Goal: Navigation & Orientation: Find specific page/section

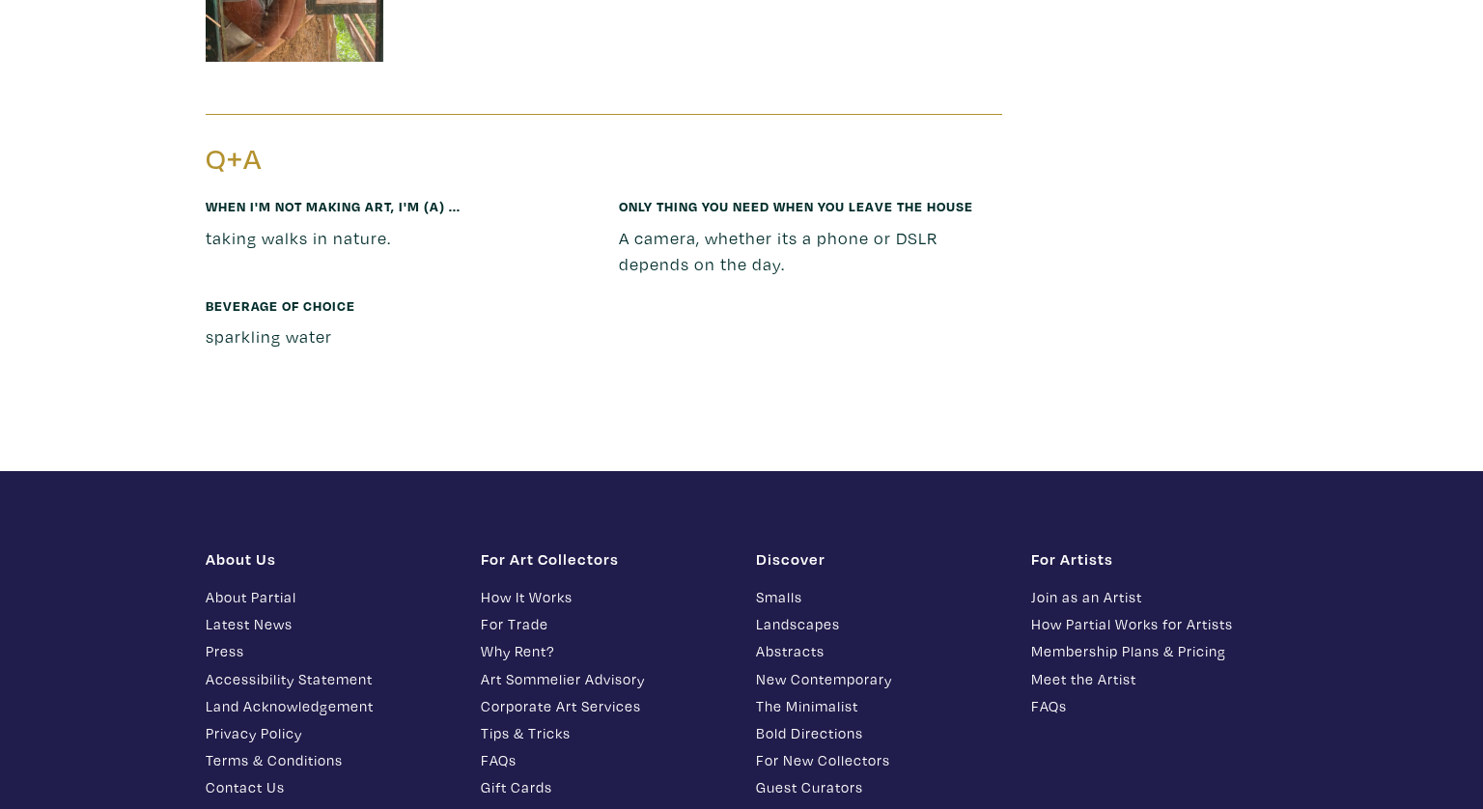
scroll to position [12073, 0]
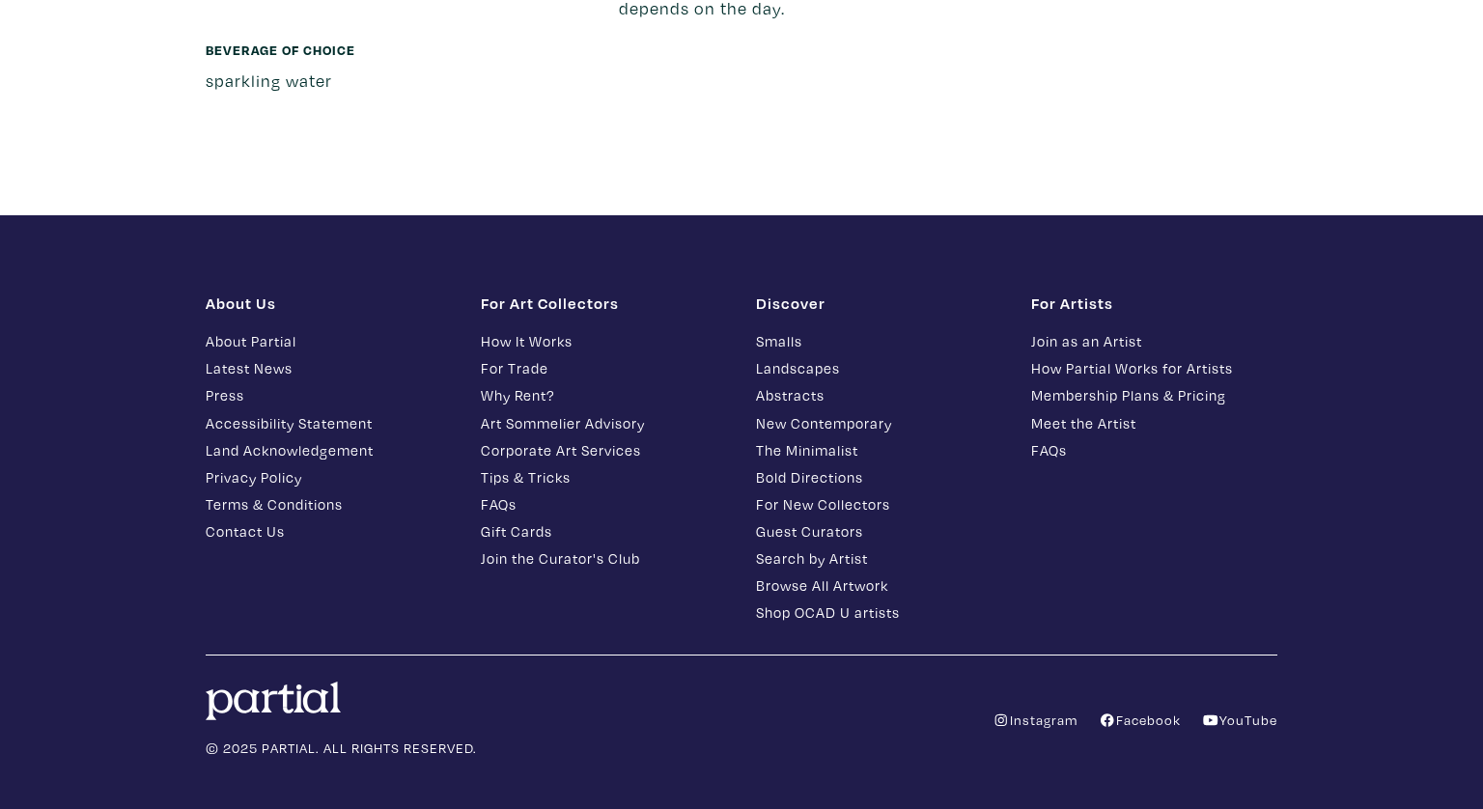
click at [1027, 548] on div "For Artists Join as an Artist How Partial Works for Artists Membership Plans & …" at bounding box center [1153, 460] width 275 height 335
click at [502, 466] on link "Tips & Tricks" at bounding box center [604, 477] width 246 height 22
click at [1090, 357] on link "How Partial Works for Artists" at bounding box center [1154, 368] width 246 height 22
click at [519, 357] on link "For Trade" at bounding box center [604, 368] width 246 height 22
click at [532, 330] on link "How It Works" at bounding box center [604, 341] width 246 height 22
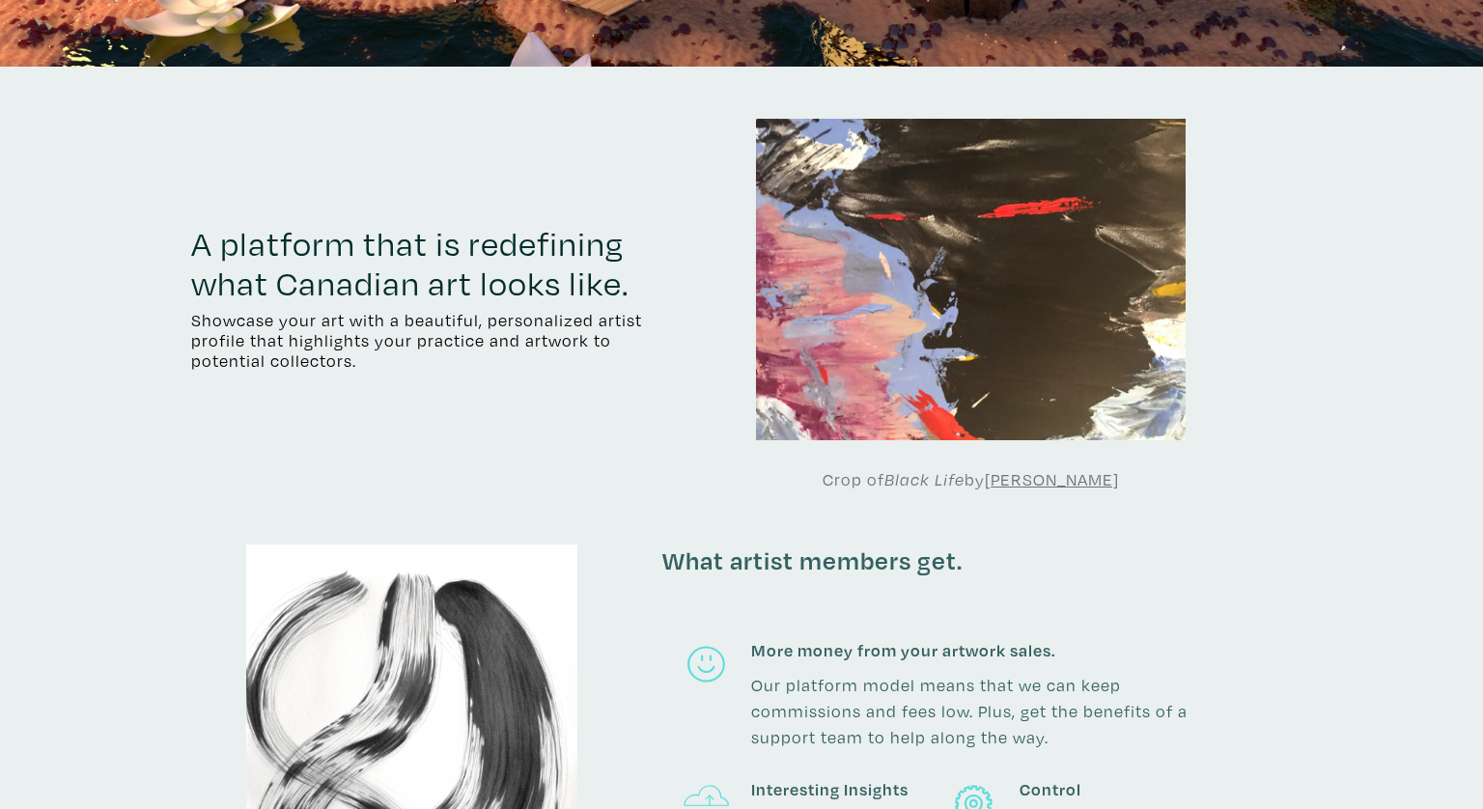
scroll to position [584, 0]
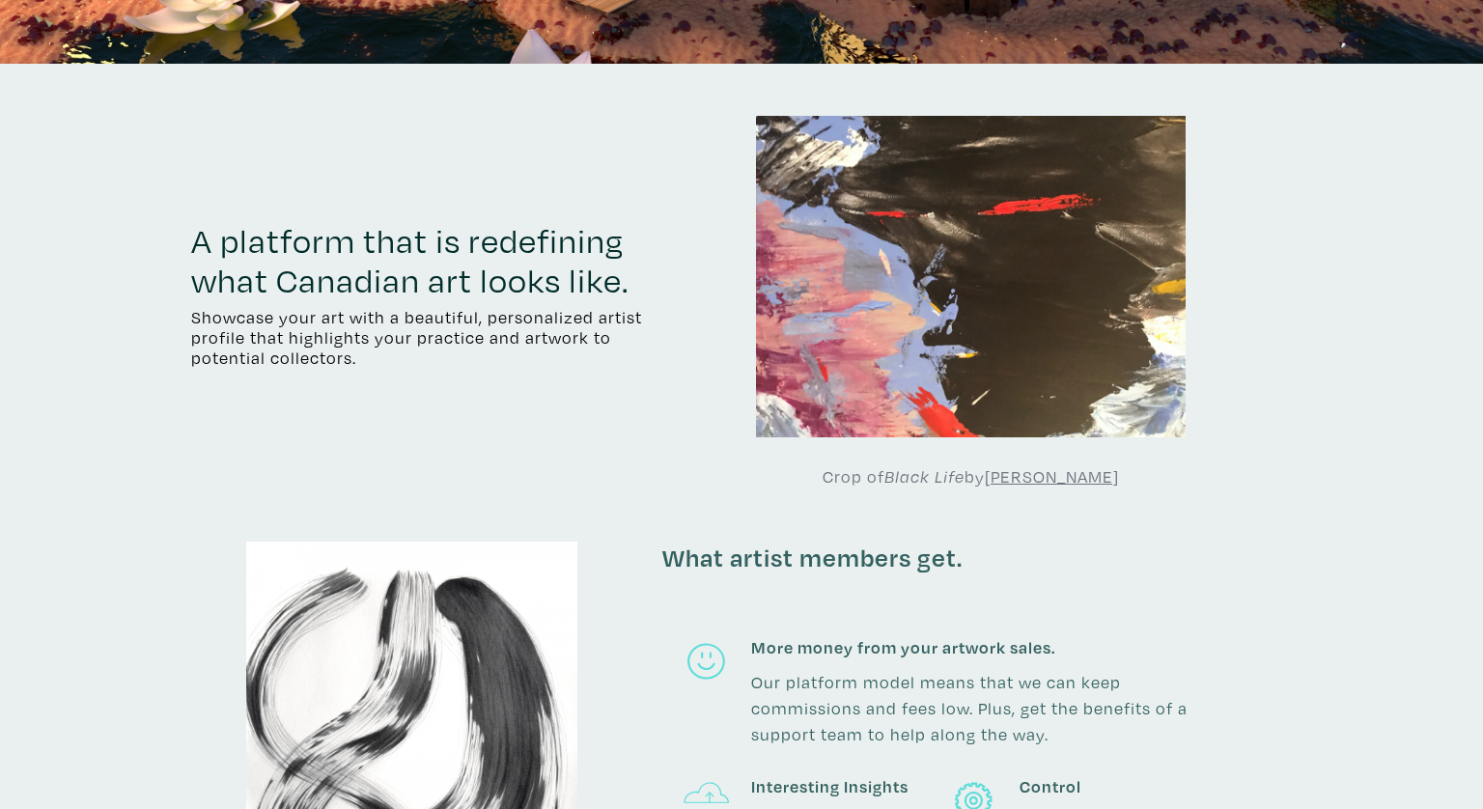
click at [670, 274] on div "A platform that is redefining what Canadian art looks like. Showcase your art w…" at bounding box center [741, 303] width 1100 height 374
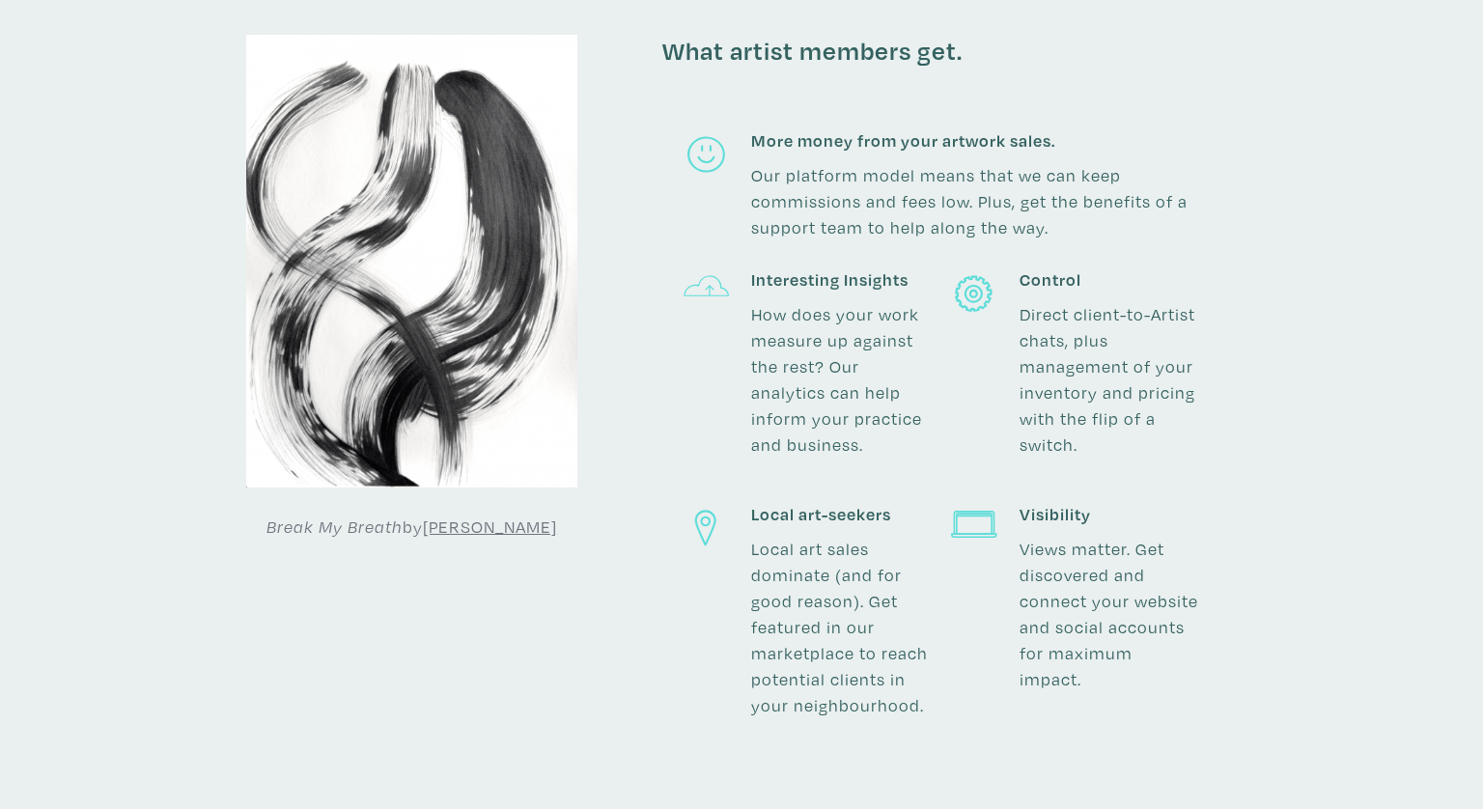
scroll to position [1099, 0]
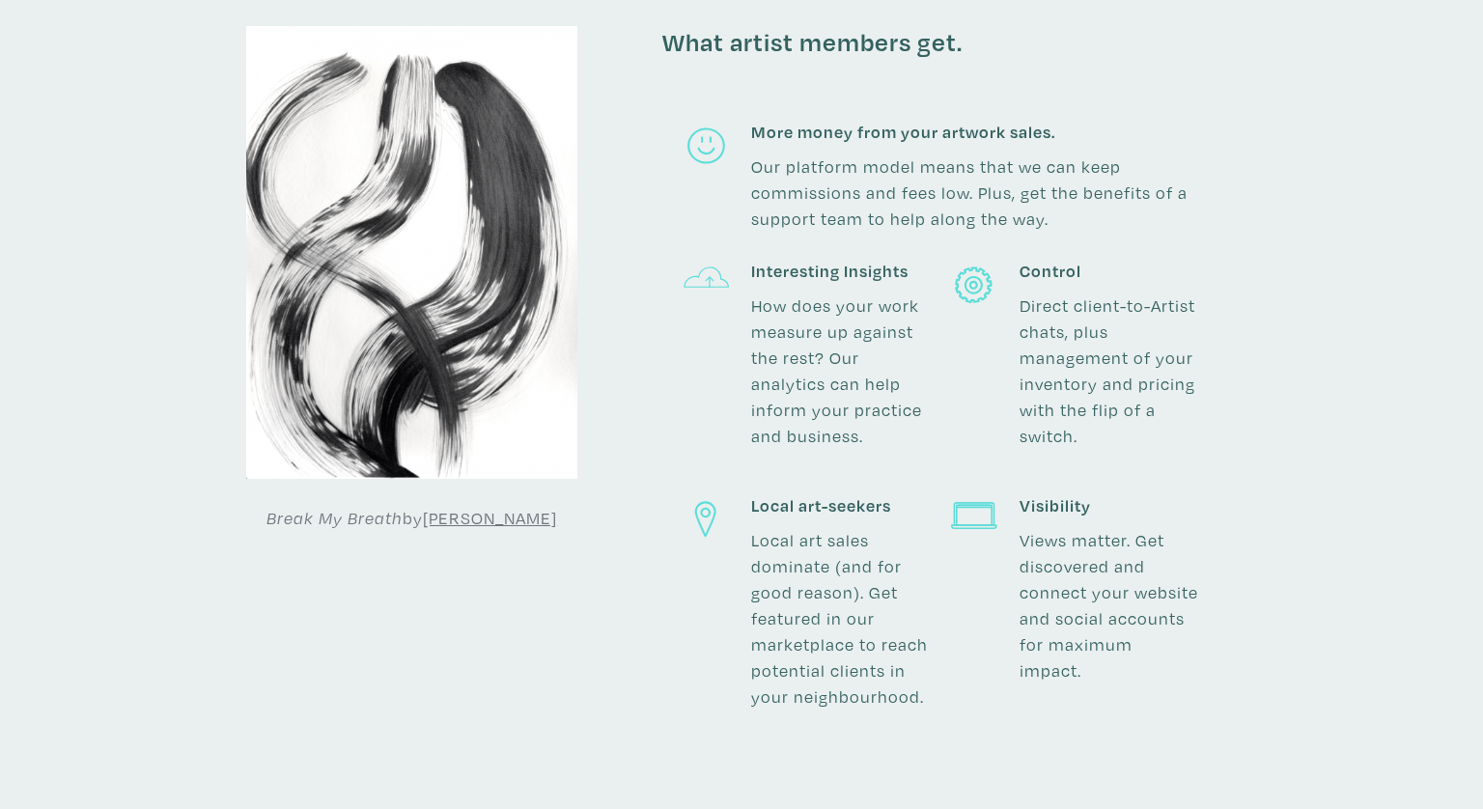
click at [1229, 477] on div "Break My Breath by [PERSON_NAME] What artist members get. More money from your …" at bounding box center [741, 393] width 1129 height 735
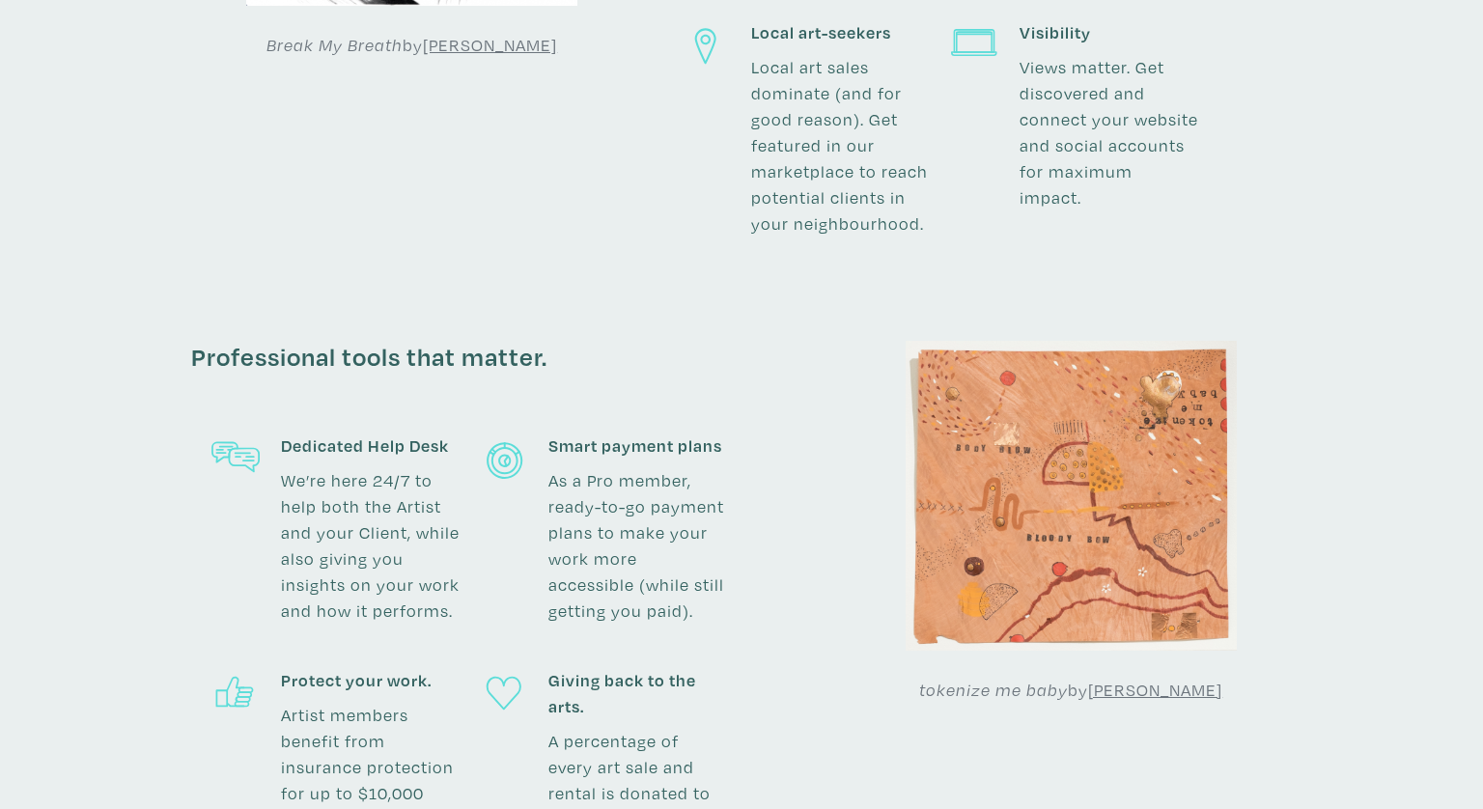
scroll to position [1574, 0]
click at [1407, 428] on div "More art on more walls. More art on more walls. Apply to join our community of …" at bounding box center [741, 554] width 1483 height 4133
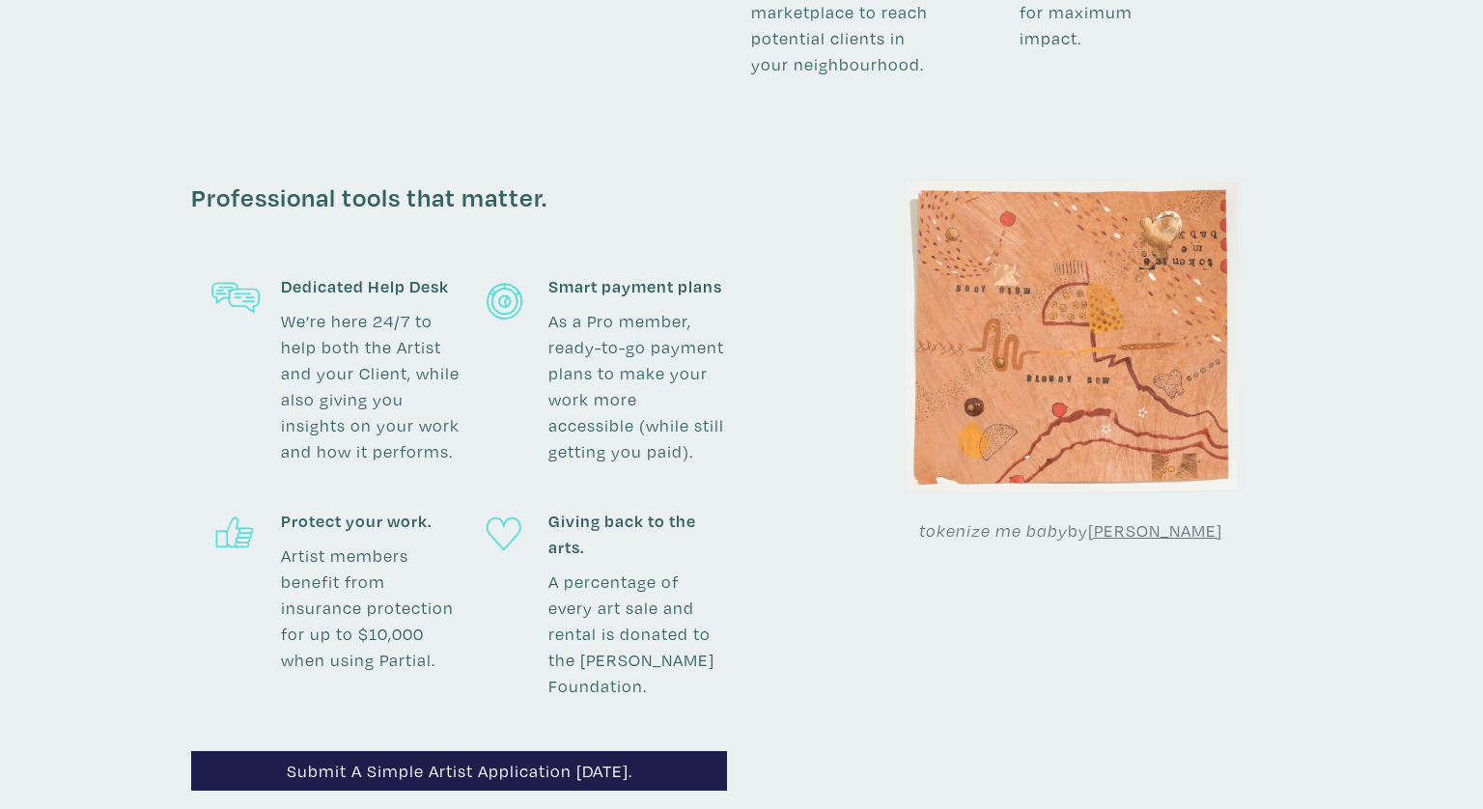
scroll to position [1736, 0]
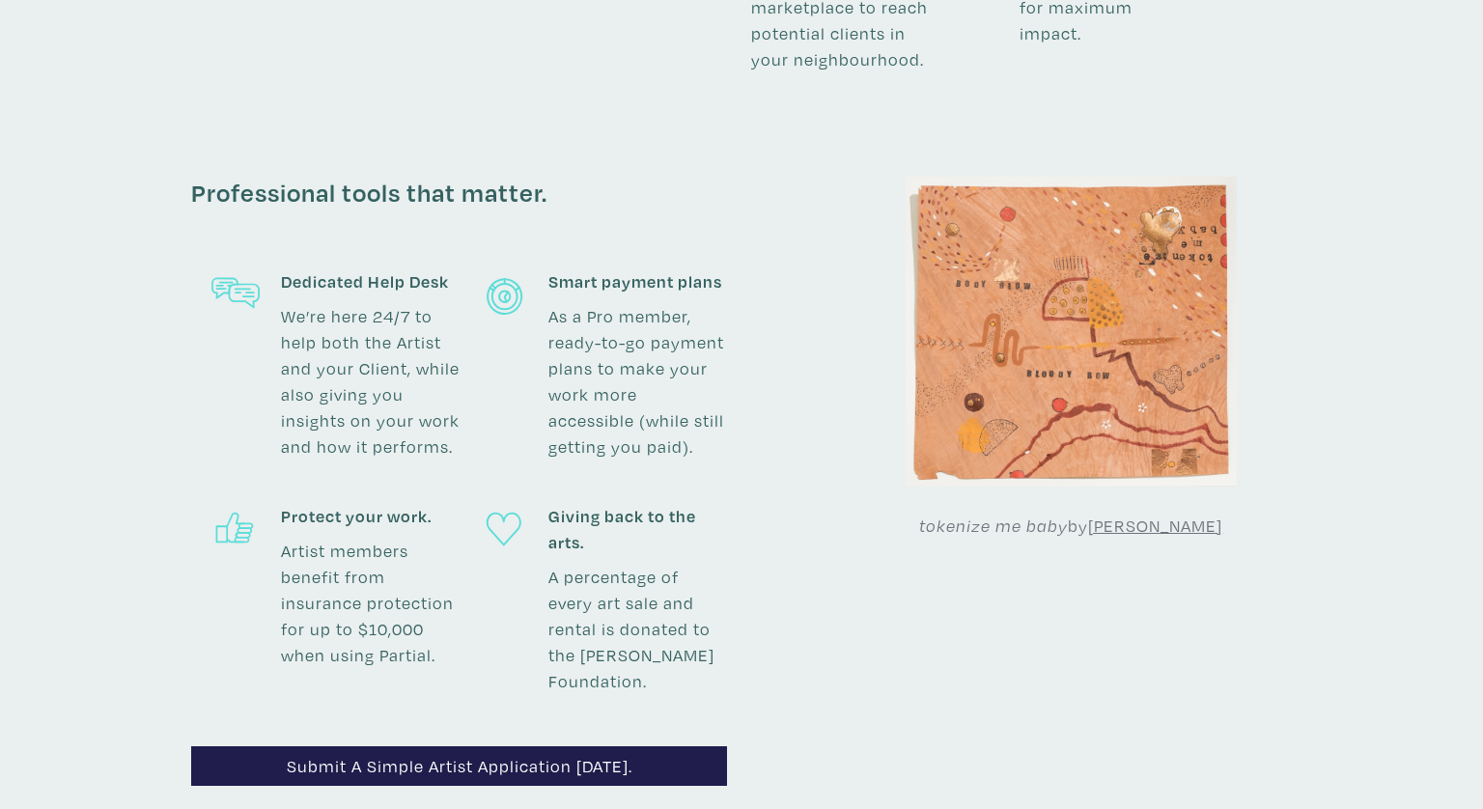
click at [1422, 402] on div "More art on more walls. More art on more walls. Apply to join our community of …" at bounding box center [741, 391] width 1483 height 4133
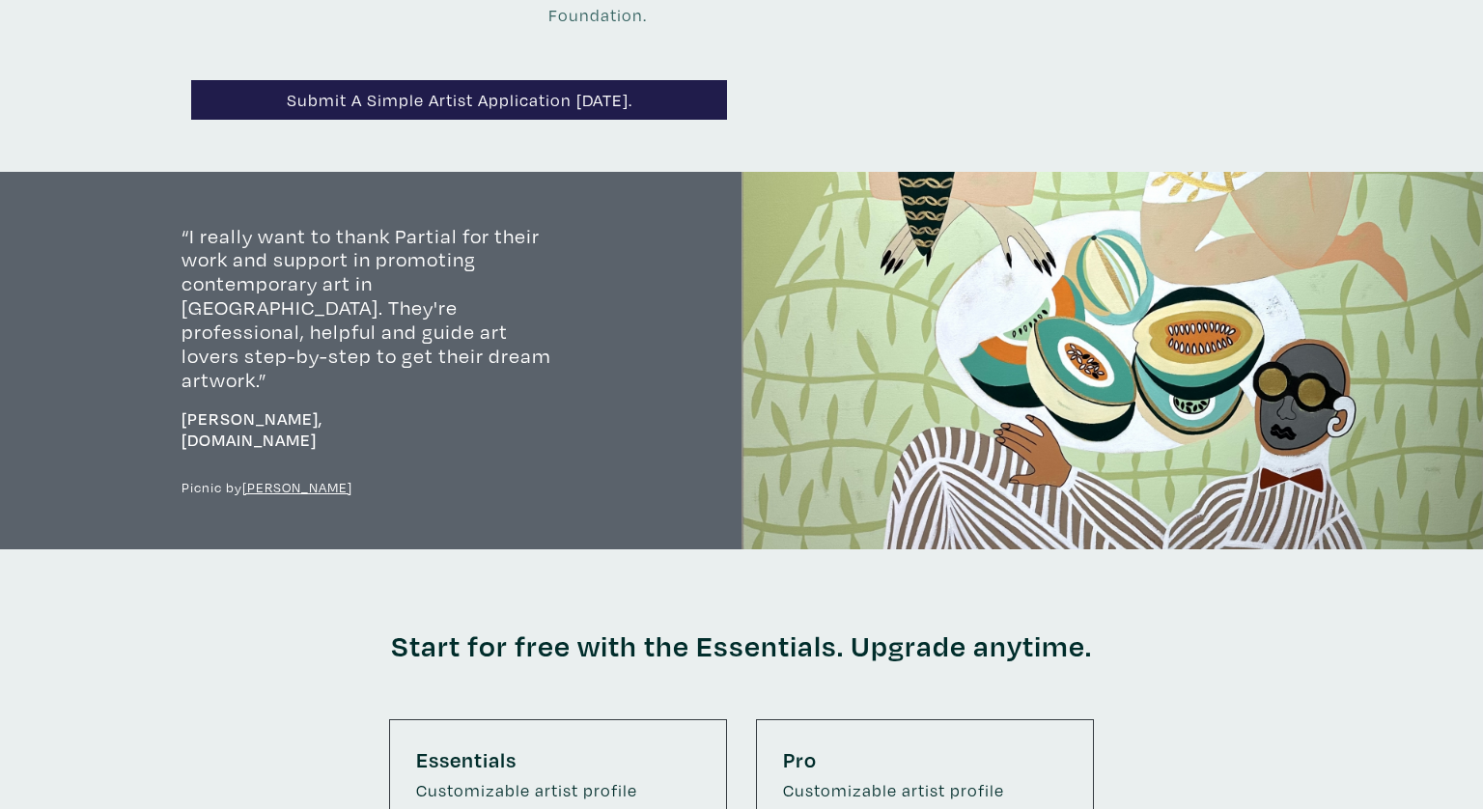
scroll to position [2405, 0]
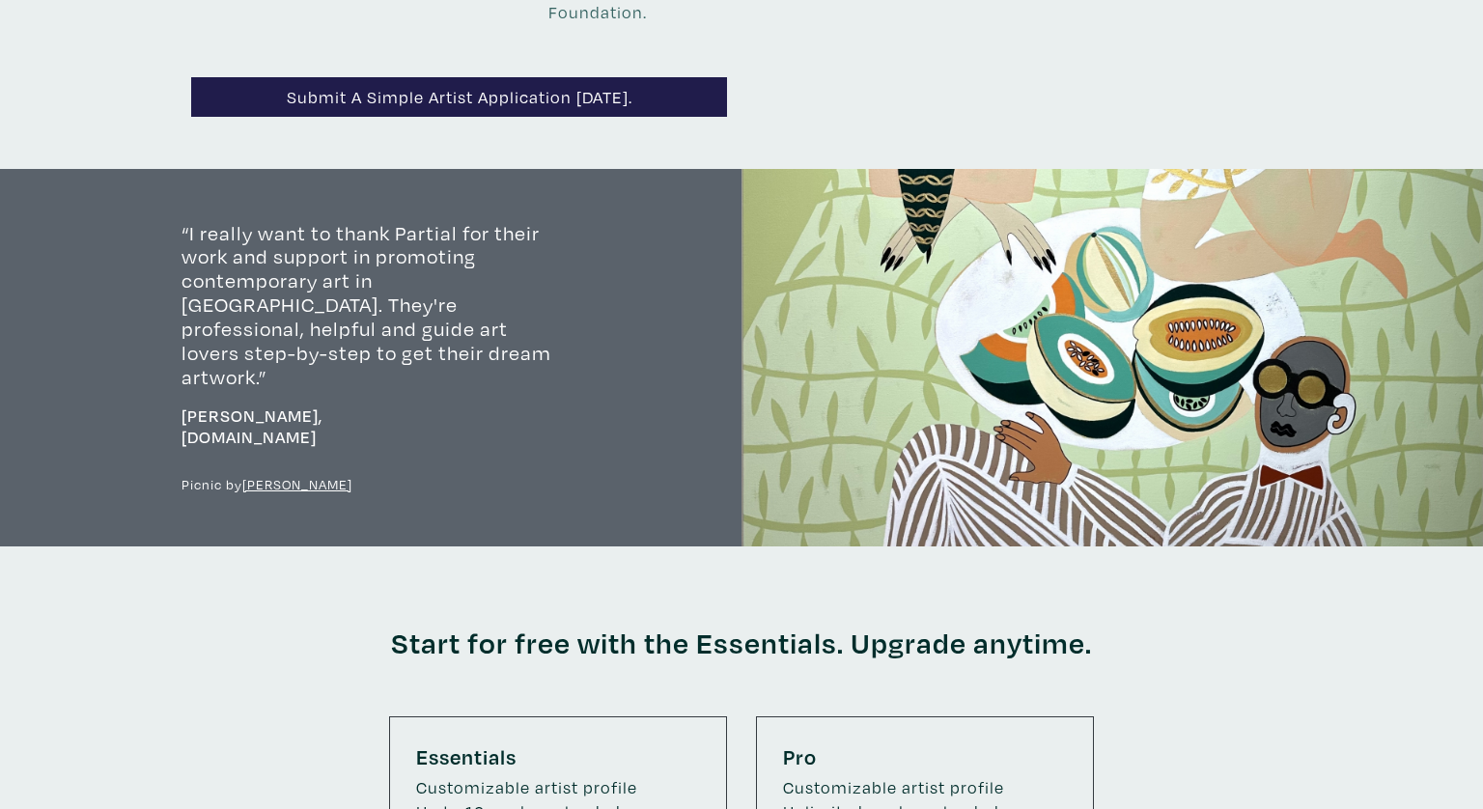
click at [818, 546] on div "Start for free with the Essentials. Upgrade anytime." at bounding box center [741, 631] width 1100 height 170
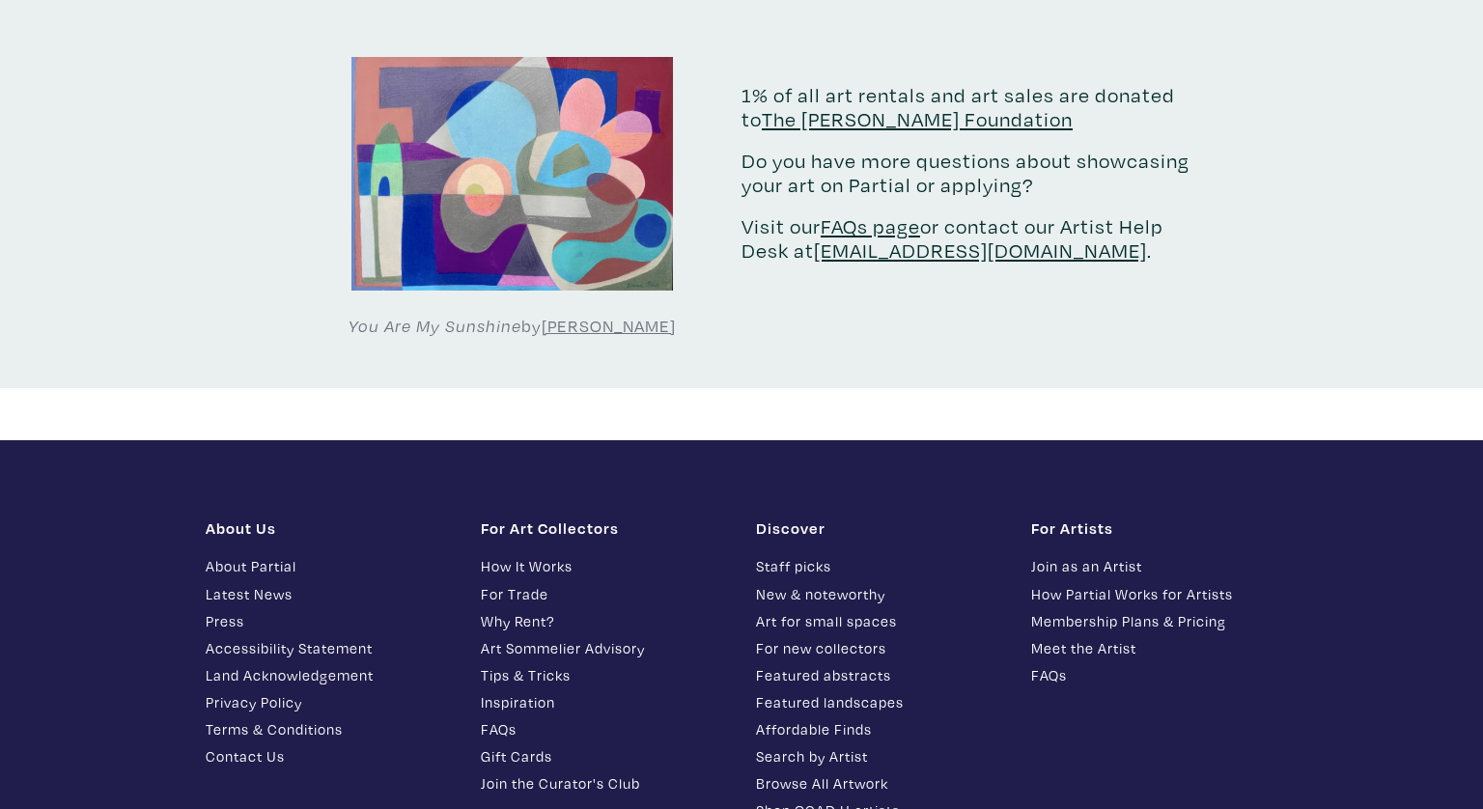
scroll to position [3811, 0]
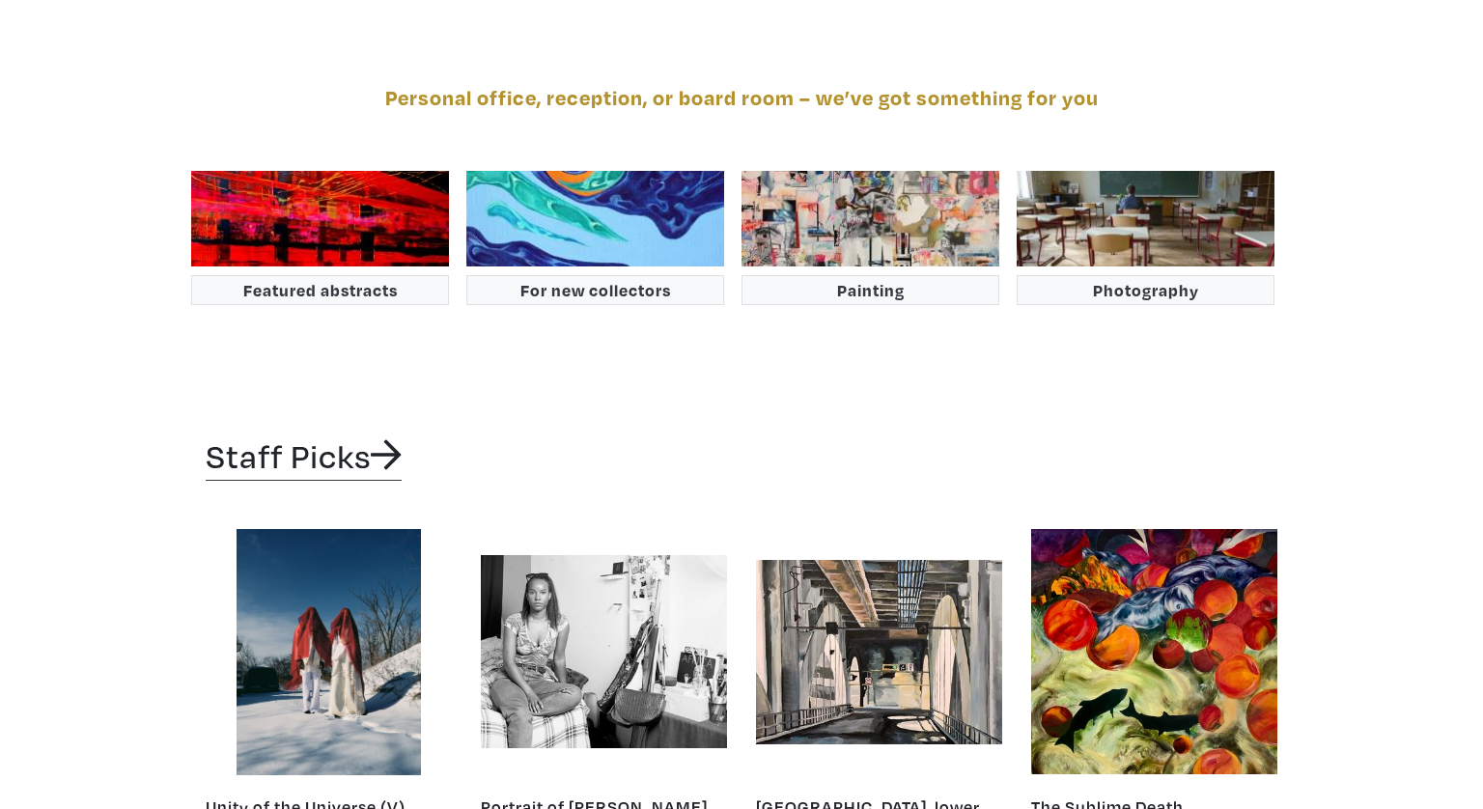
scroll to position [3204, 0]
click at [1179, 311] on div "Featured abstracts For new collectors Painting Photography" at bounding box center [741, 239] width 1100 height 238
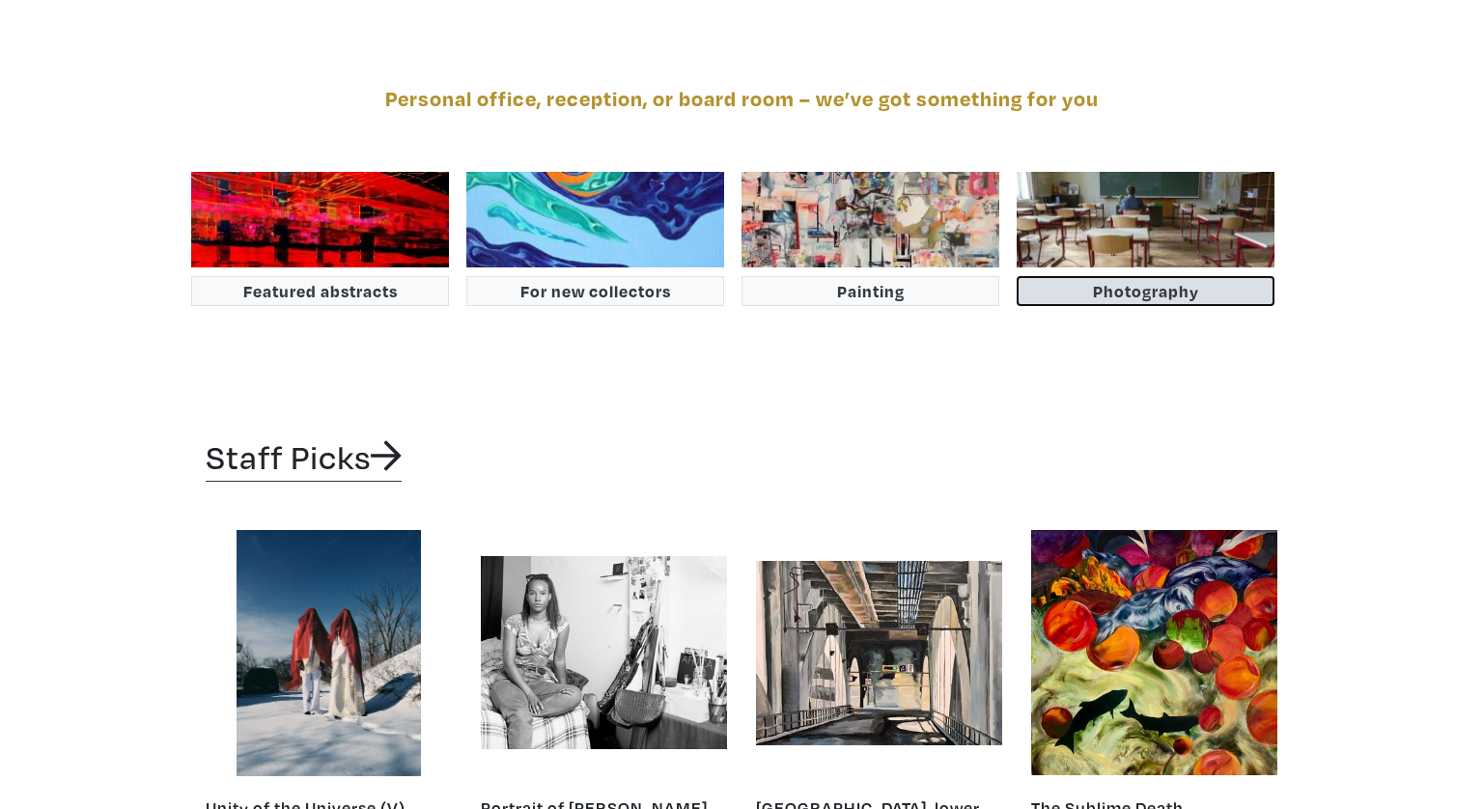
click at [1178, 289] on button "Photography" at bounding box center [1145, 291] width 258 height 30
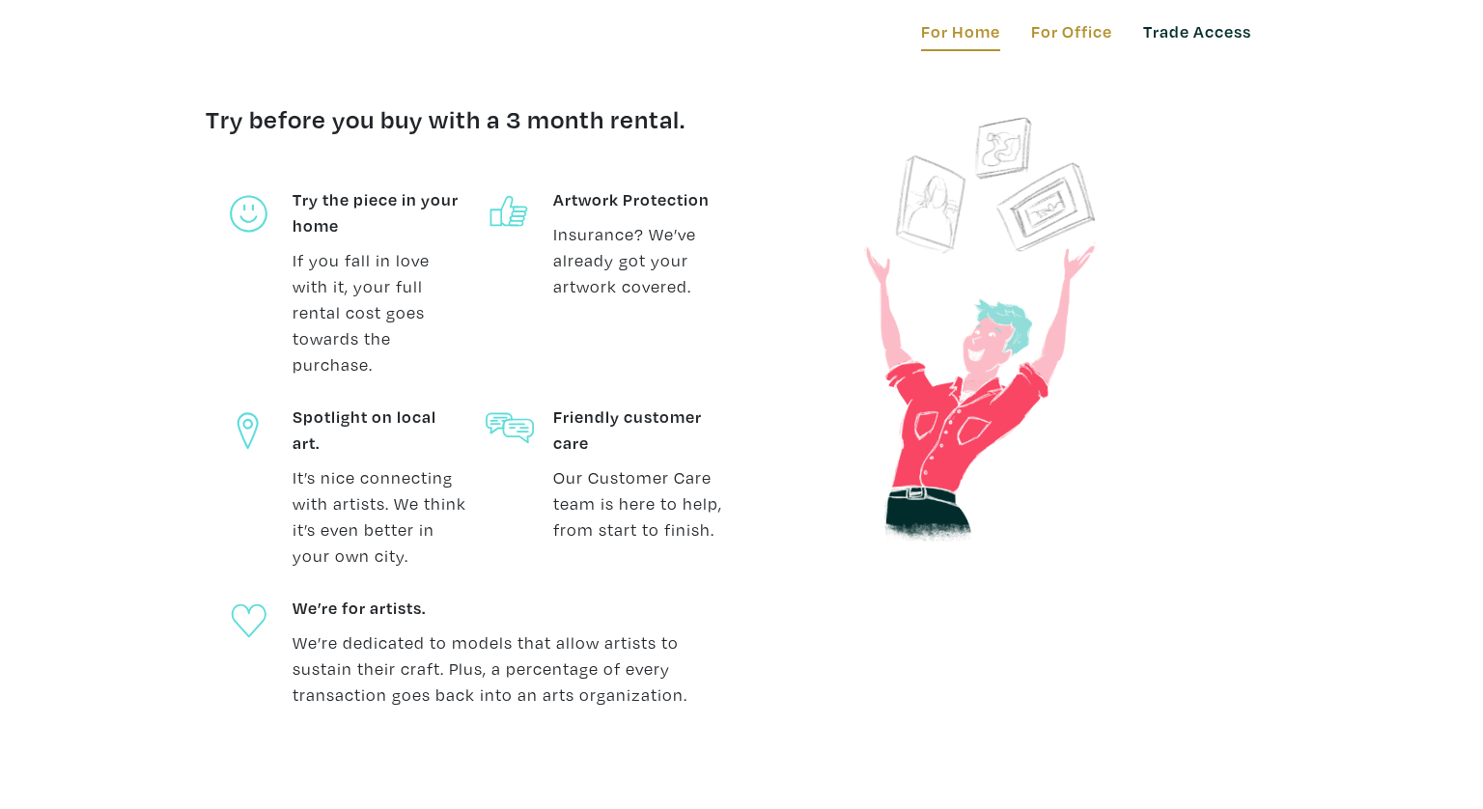
scroll to position [642, 0]
click at [771, 119] on span "Save" at bounding box center [793, 119] width 56 height 19
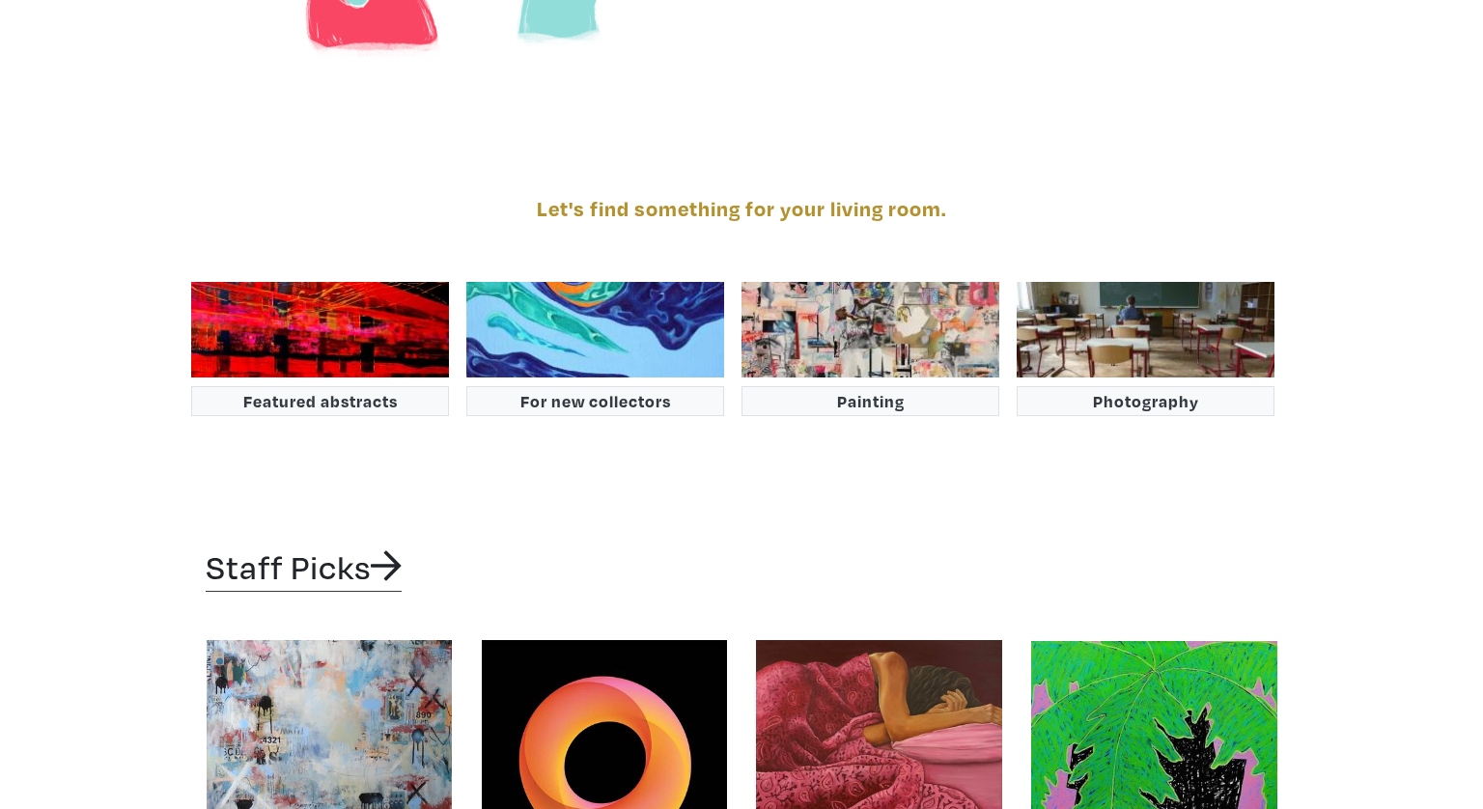
scroll to position [3129, 0]
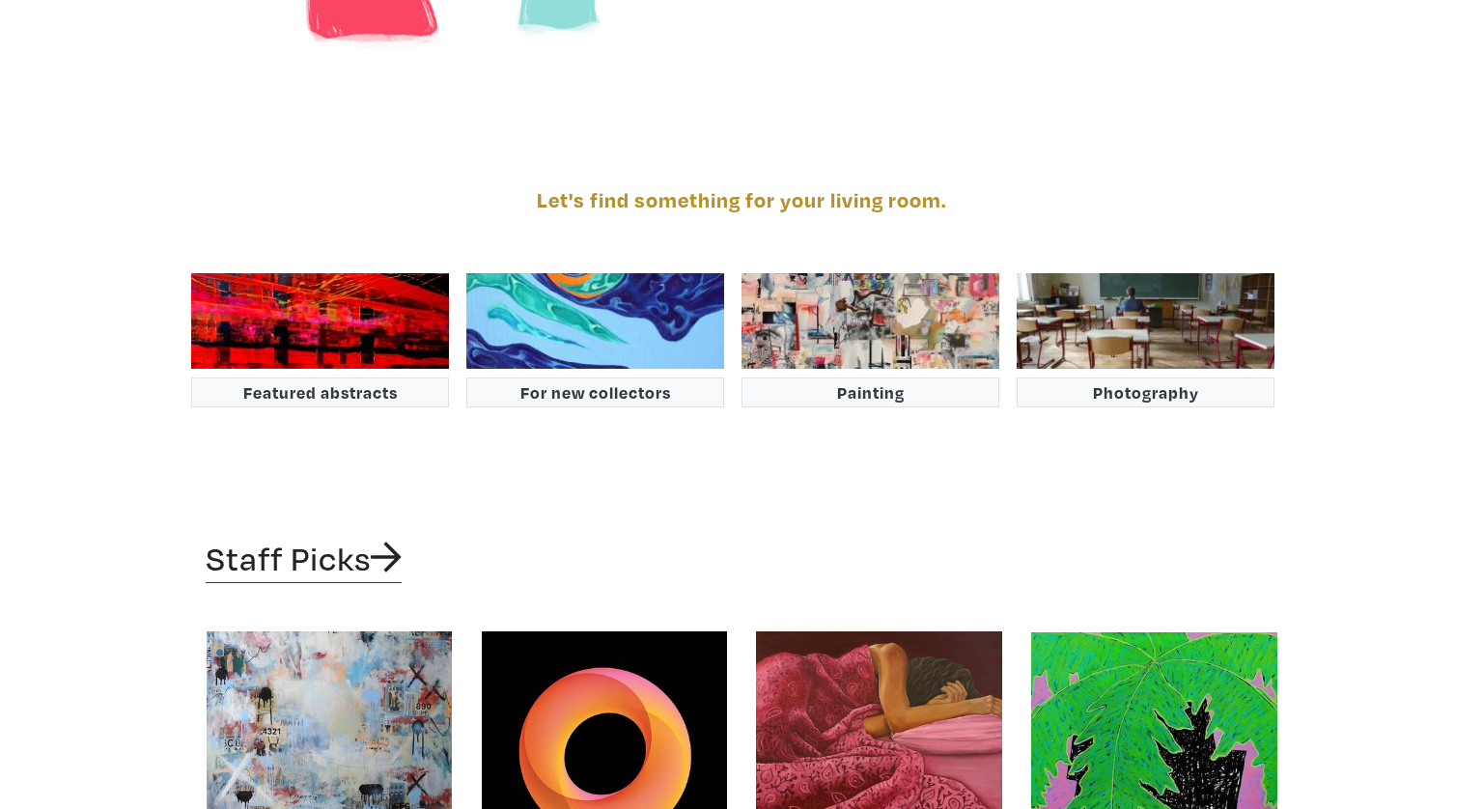
click at [737, 485] on div "Staff Picks Cosmic Snow Bunnies Take On the World Lorette C Luzajic 42" x 42" x…" at bounding box center [741, 802] width 1100 height 634
click at [732, 485] on div "Staff Picks Cosmic Snow Bunnies Take On the World Lorette C Luzajic 42" x 42" x…" at bounding box center [741, 802] width 1100 height 634
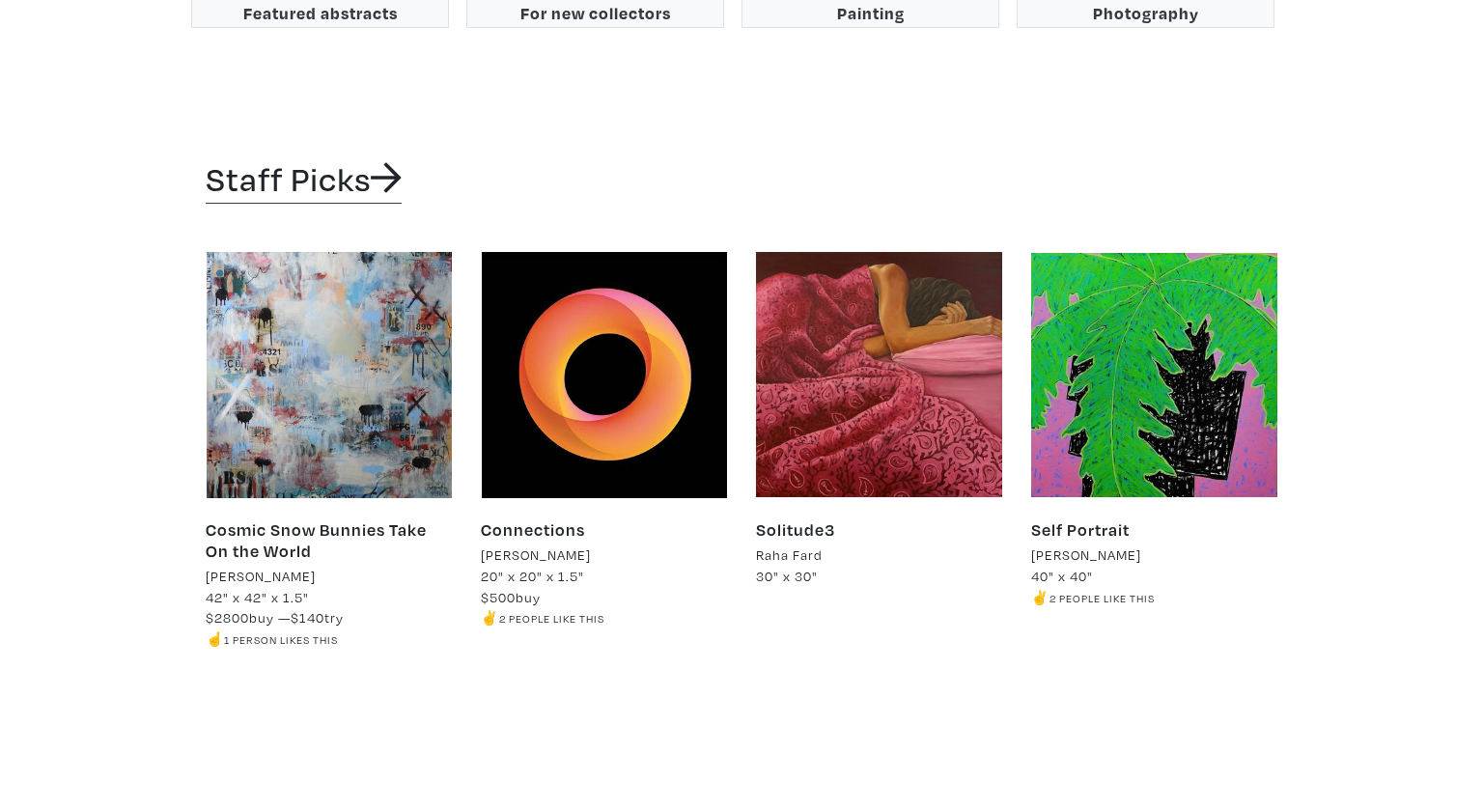
scroll to position [3468, 0]
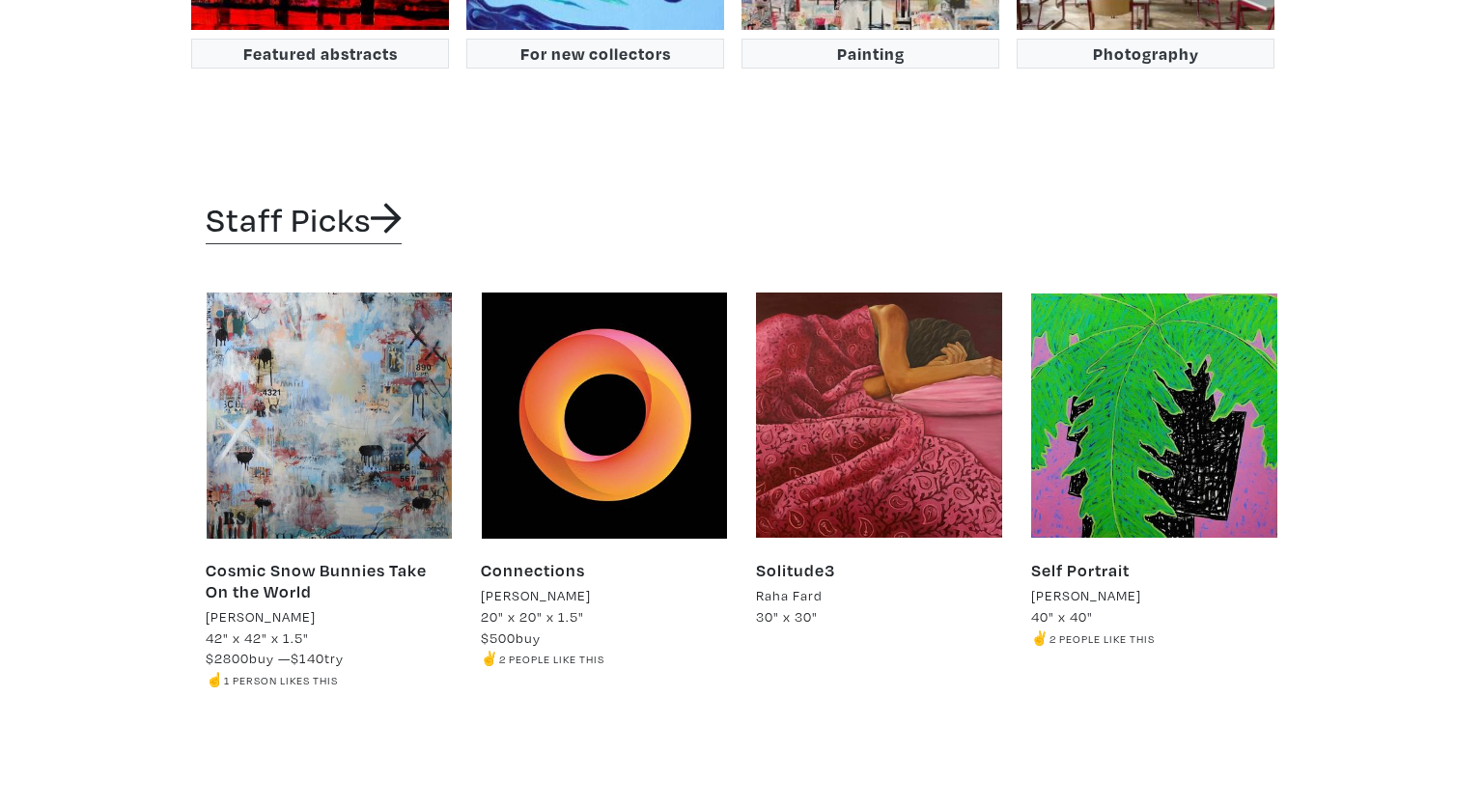
click at [780, 199] on h2 "Staff Picks" at bounding box center [741, 220] width 1071 height 42
click at [766, 164] on div "Staff Picks Cosmic Snow Bunnies Take On the World Lorette C Luzajic 42" x 42" x…" at bounding box center [741, 464] width 1100 height 634
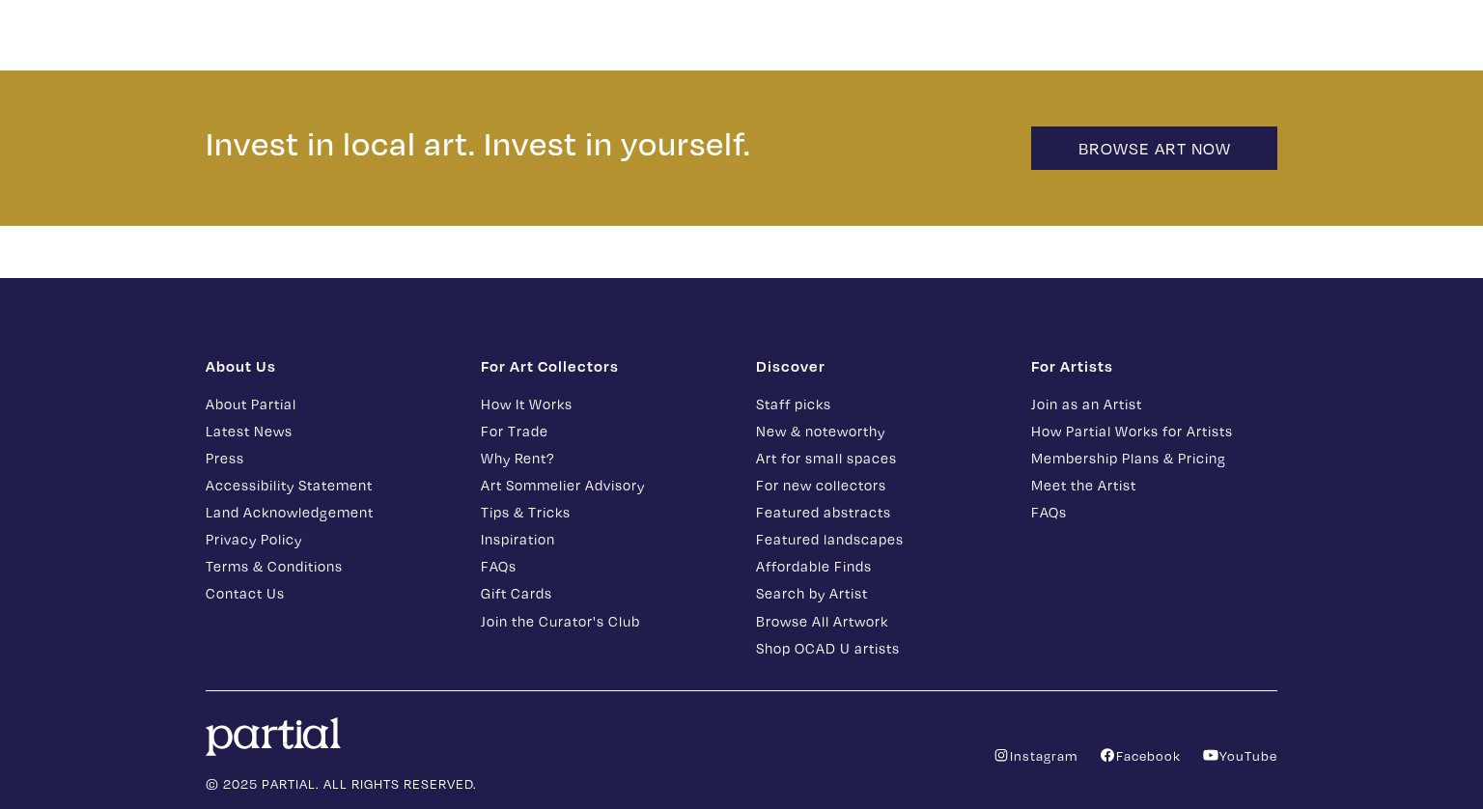
scroll to position [4279, 0]
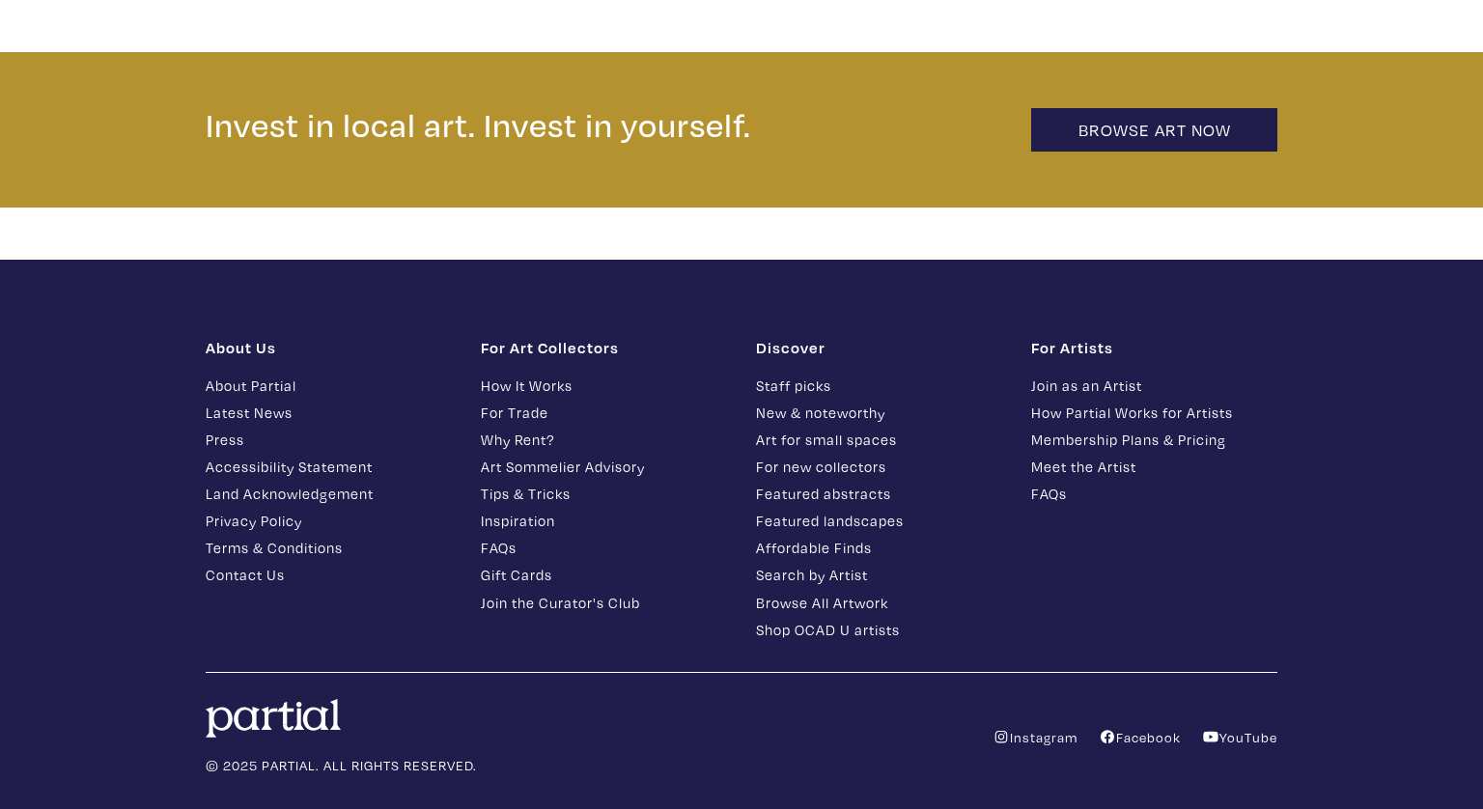
click at [489, 537] on link "FAQs" at bounding box center [604, 548] width 246 height 22
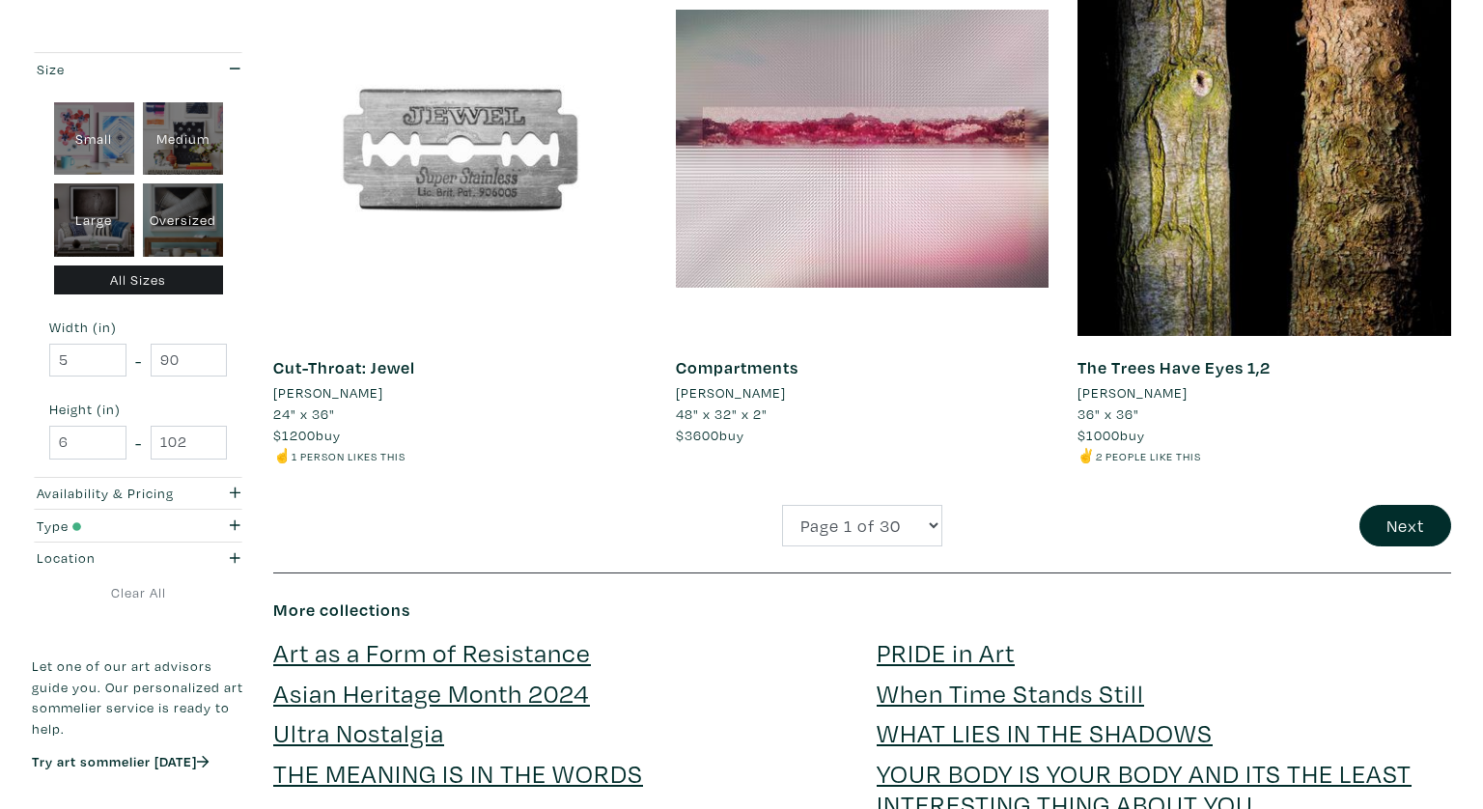
scroll to position [4140, 0]
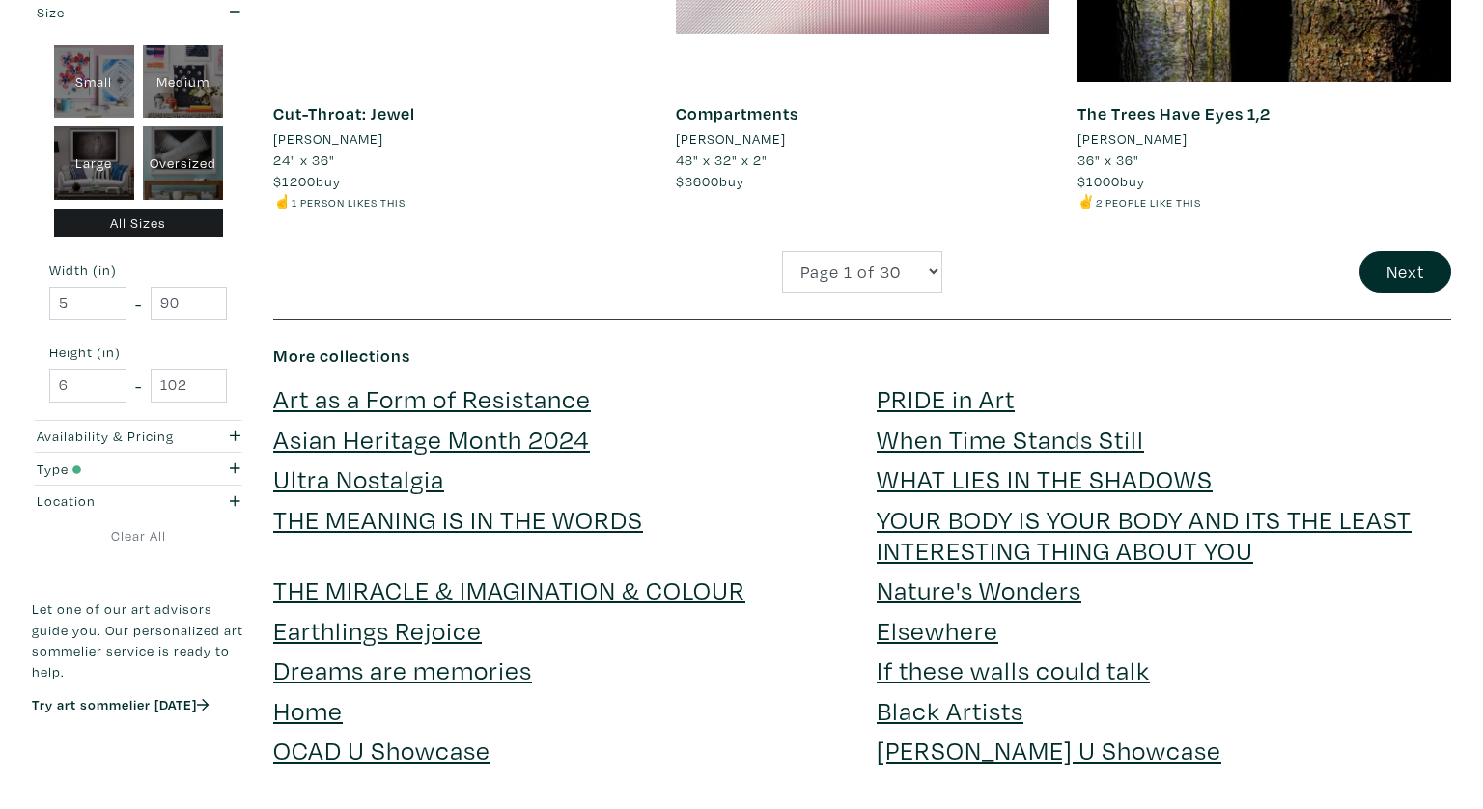
scroll to position [4430, 0]
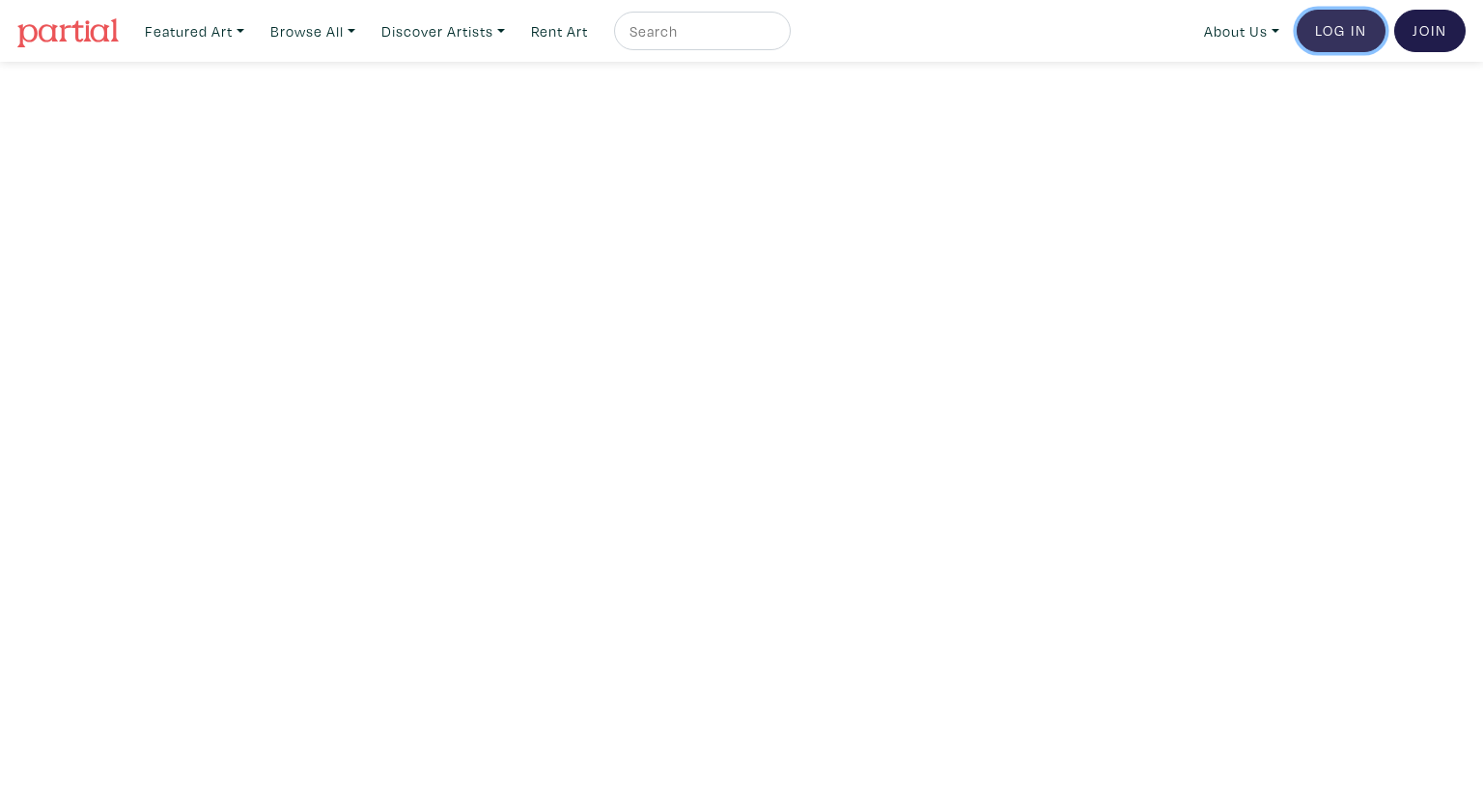
click at [1324, 42] on link "Log In" at bounding box center [1340, 31] width 89 height 42
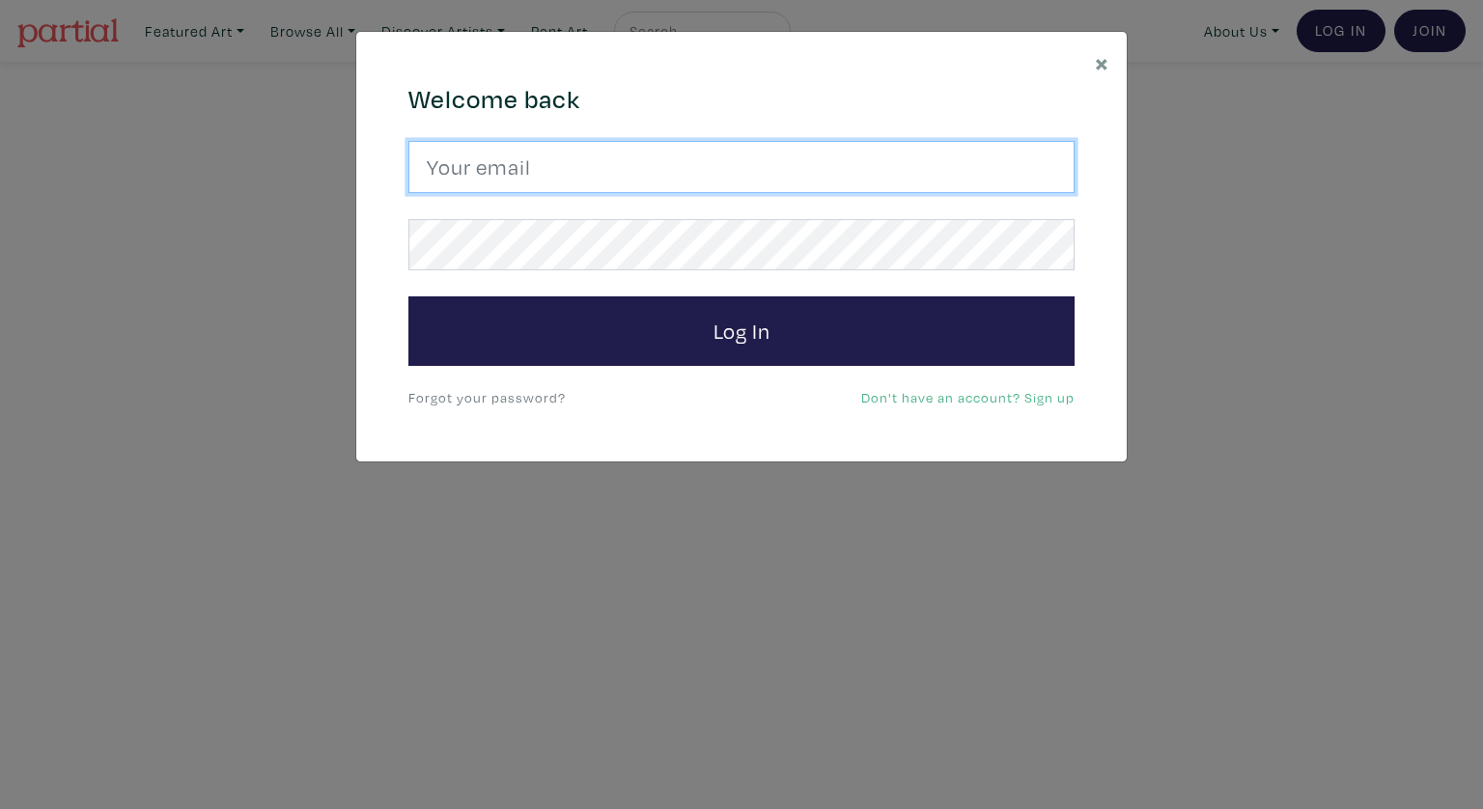
type input "leilah.dhore-beckles@ocadu.ca"
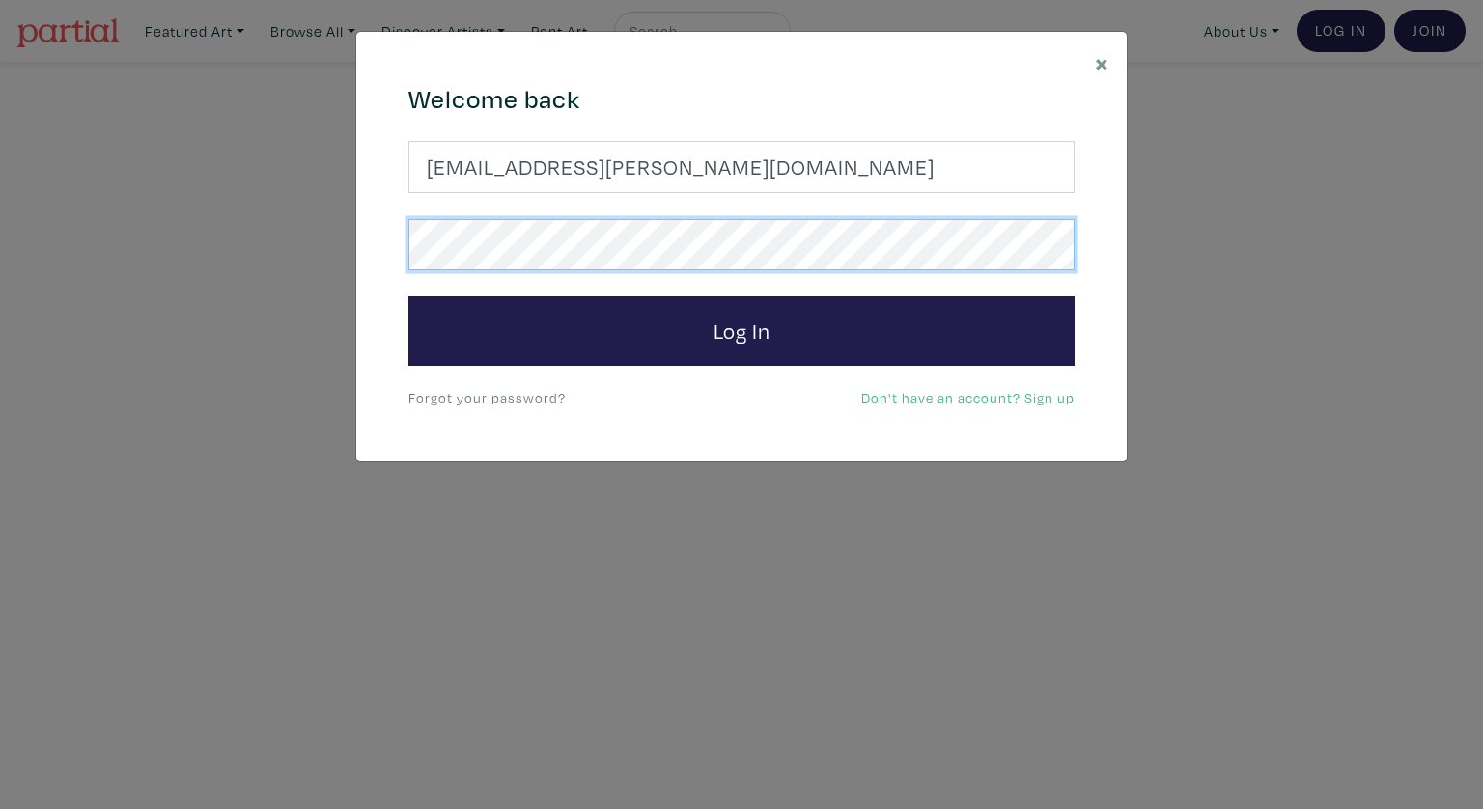
click at [408, 296] on button "Log In" at bounding box center [741, 330] width 666 height 69
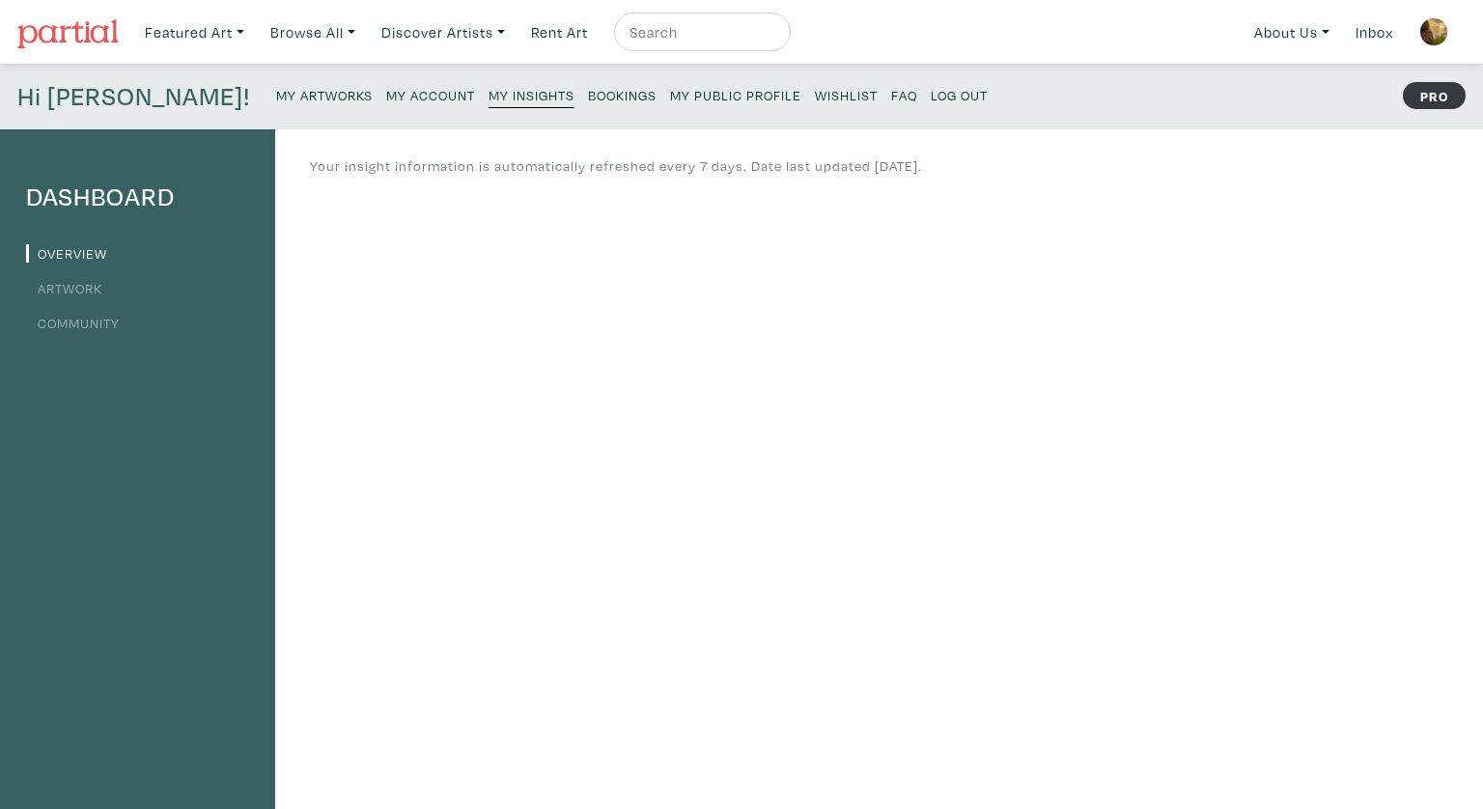
click at [1096, 65] on div "Hi Leilah! My Artworks My Account My Insights Bookings My Public Profile Wishli…" at bounding box center [741, 97] width 1483 height 66
click at [656, 21] on input "text" at bounding box center [699, 32] width 145 height 24
type input "NFT"
click at [776, 38] on button "submit" at bounding box center [776, 38] width 0 height 0
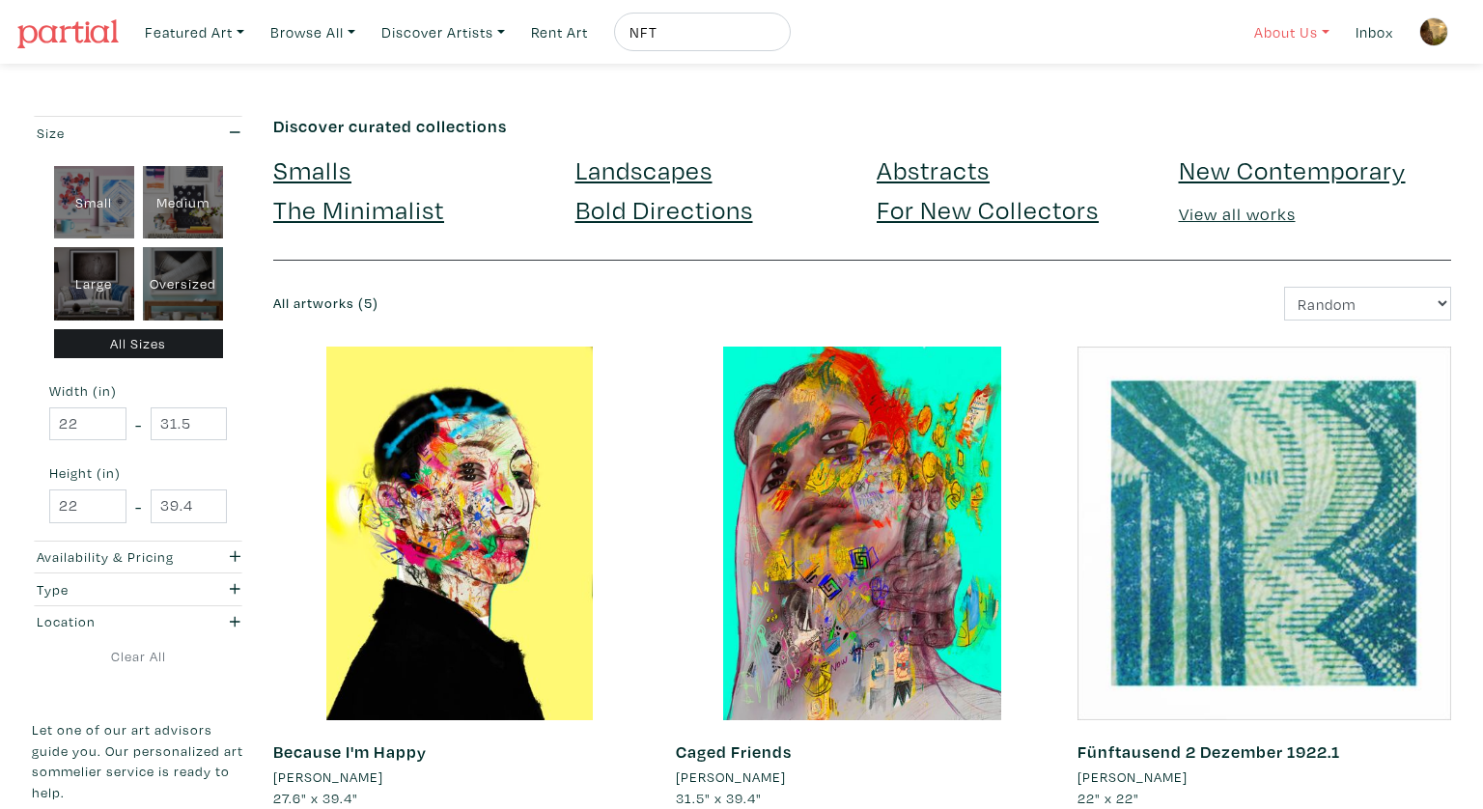
click at [1284, 34] on link "About Us" at bounding box center [1291, 33] width 93 height 40
click at [1267, 159] on link "Latest News" at bounding box center [1342, 155] width 158 height 17
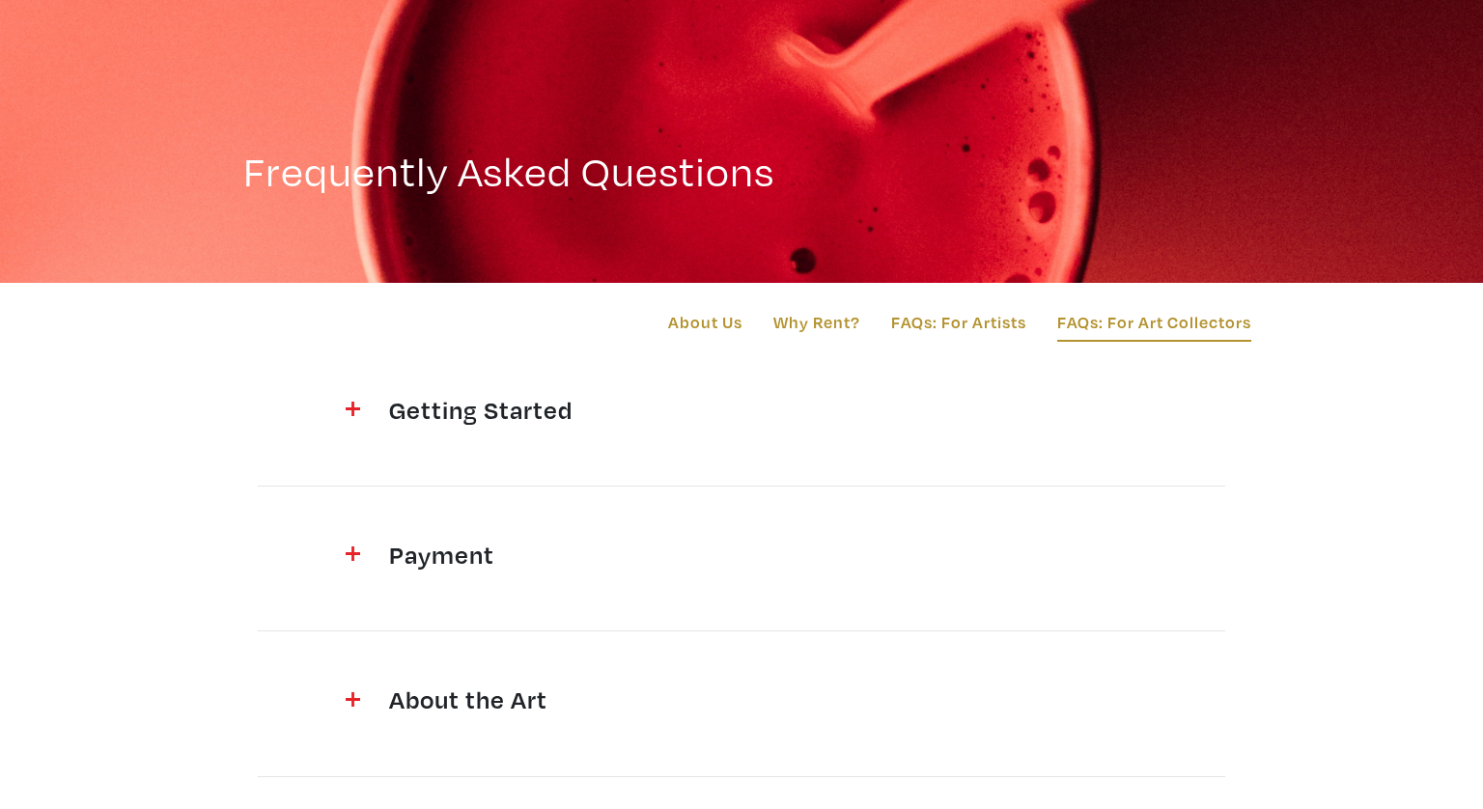
scroll to position [81, 0]
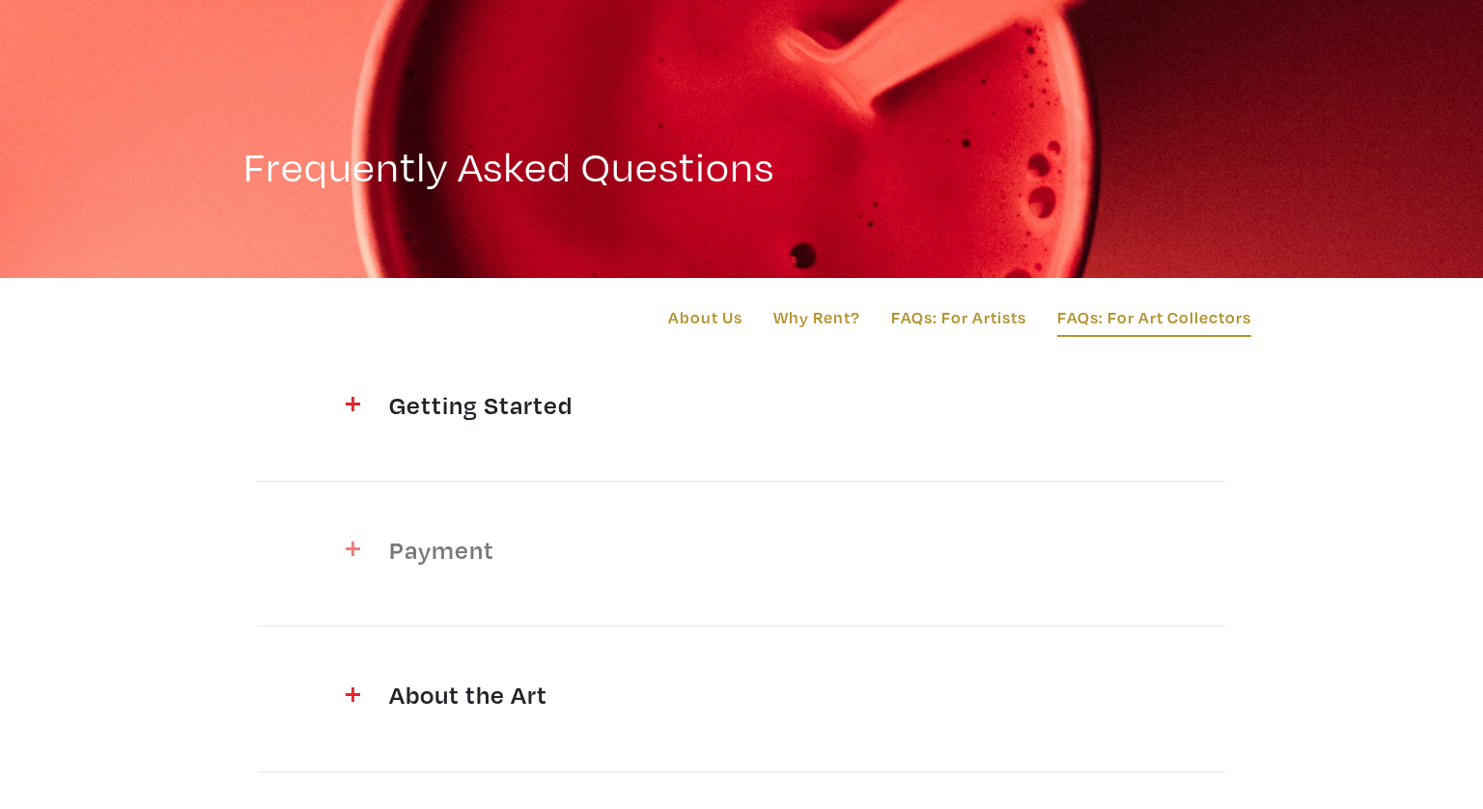
click at [442, 546] on h4 "Payment" at bounding box center [741, 549] width 705 height 31
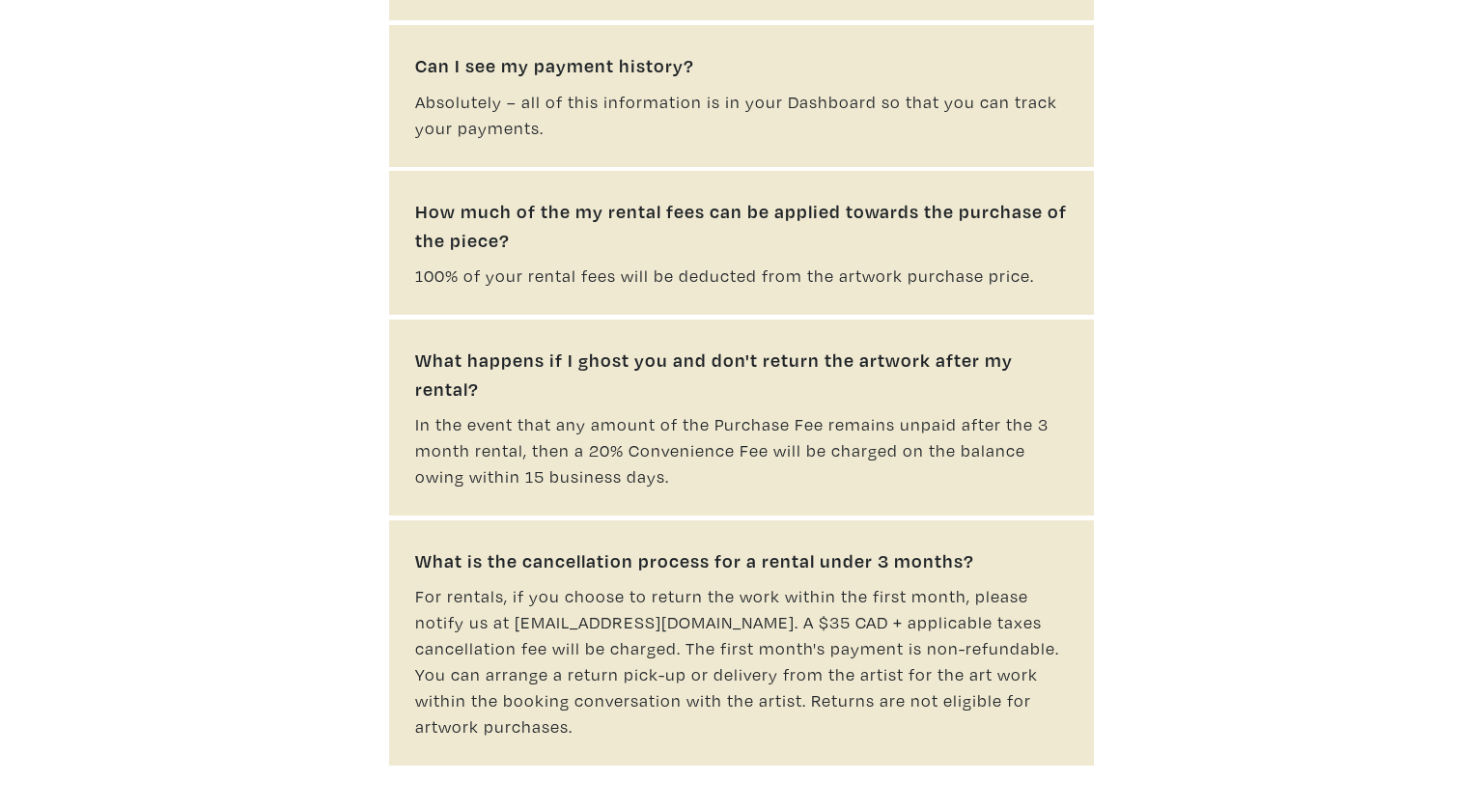
scroll to position [1256, 0]
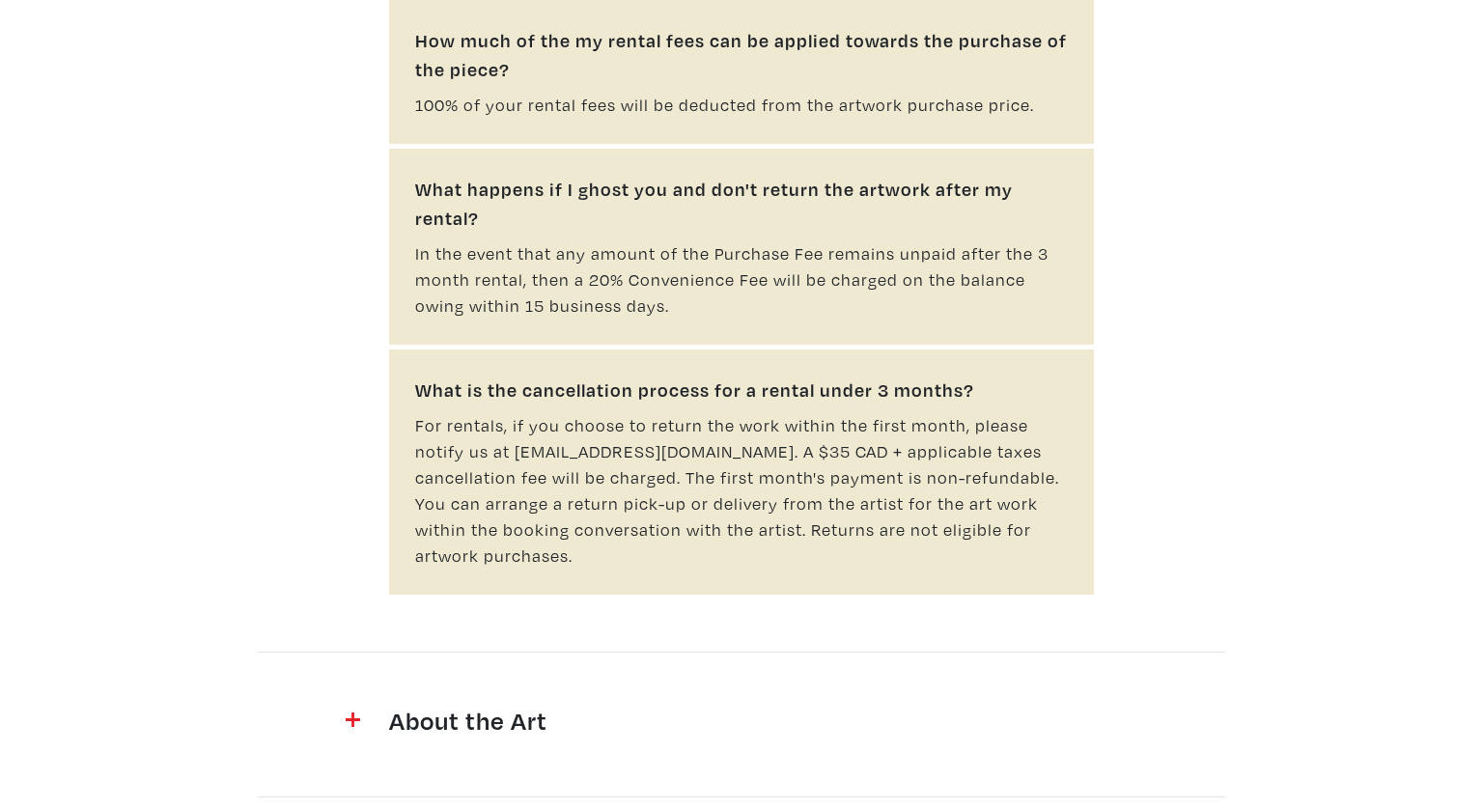
click at [731, 530] on div "What is the cancellation process for a rental under 3 months? For rentals, if y…" at bounding box center [741, 472] width 705 height 246
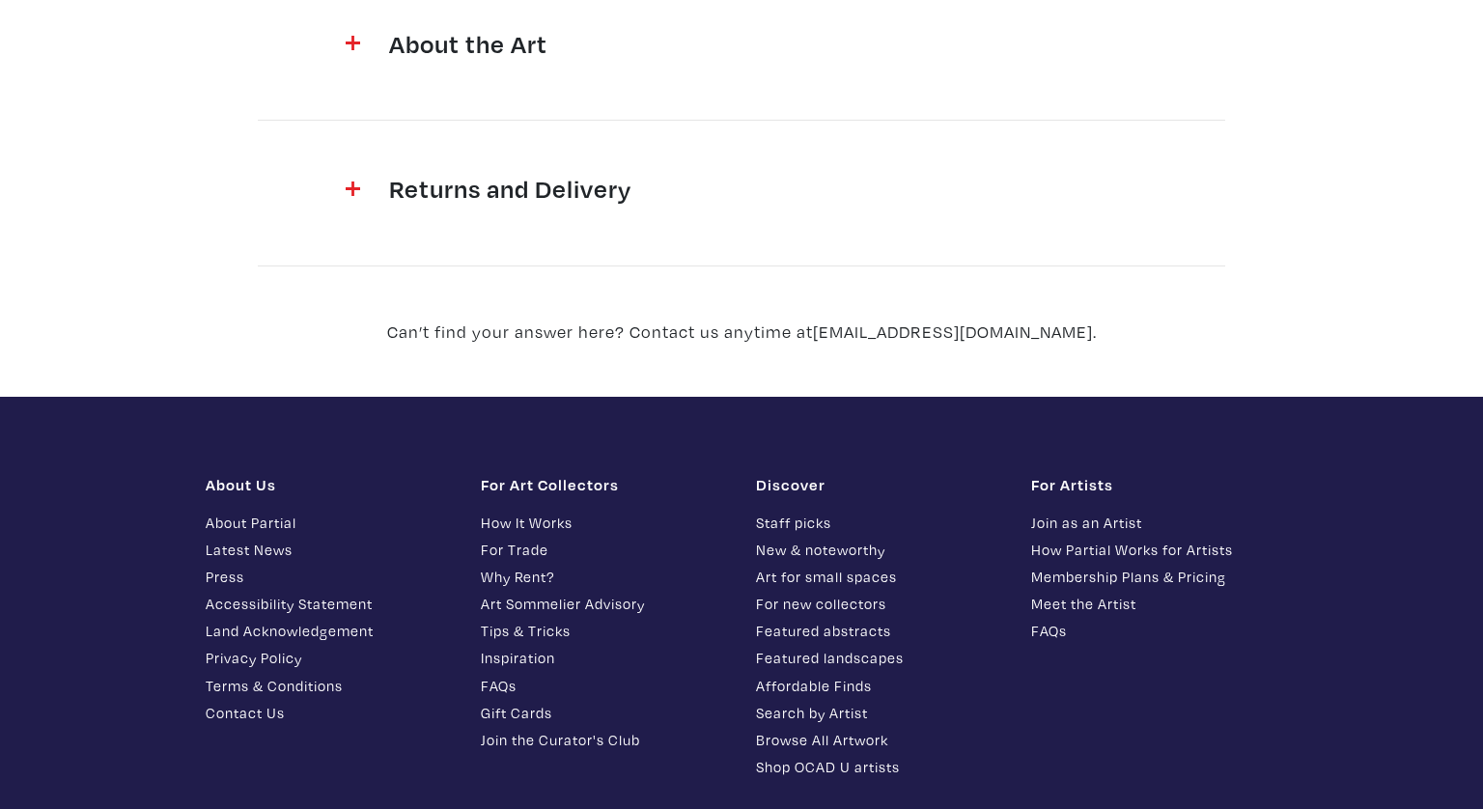
scroll to position [2060, 0]
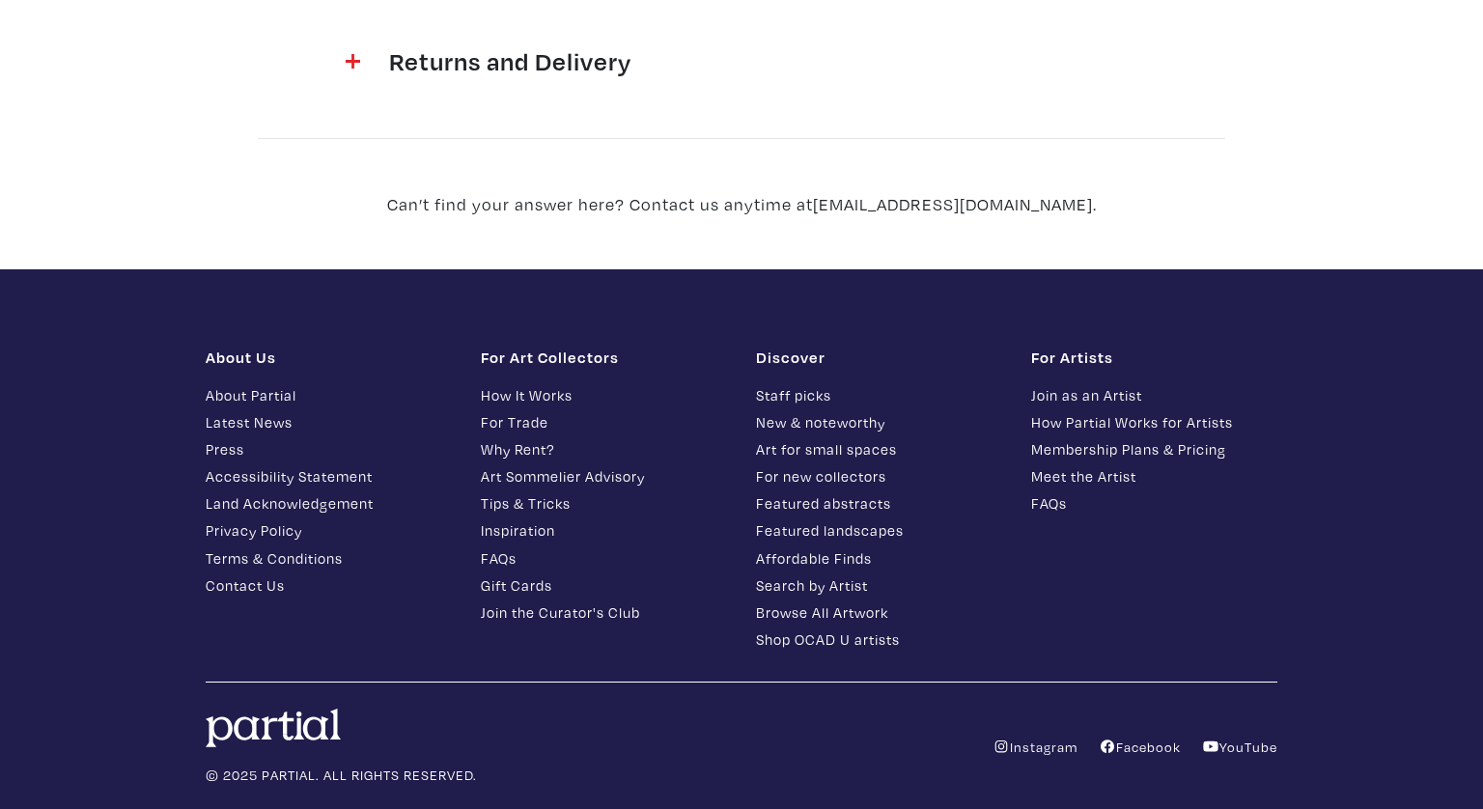
click at [1042, 542] on div "For Artists Join as an Artist How Partial Works for Artists Membership Plans & …" at bounding box center [1153, 501] width 275 height 308
click at [1063, 492] on link "FAQs" at bounding box center [1154, 503] width 246 height 22
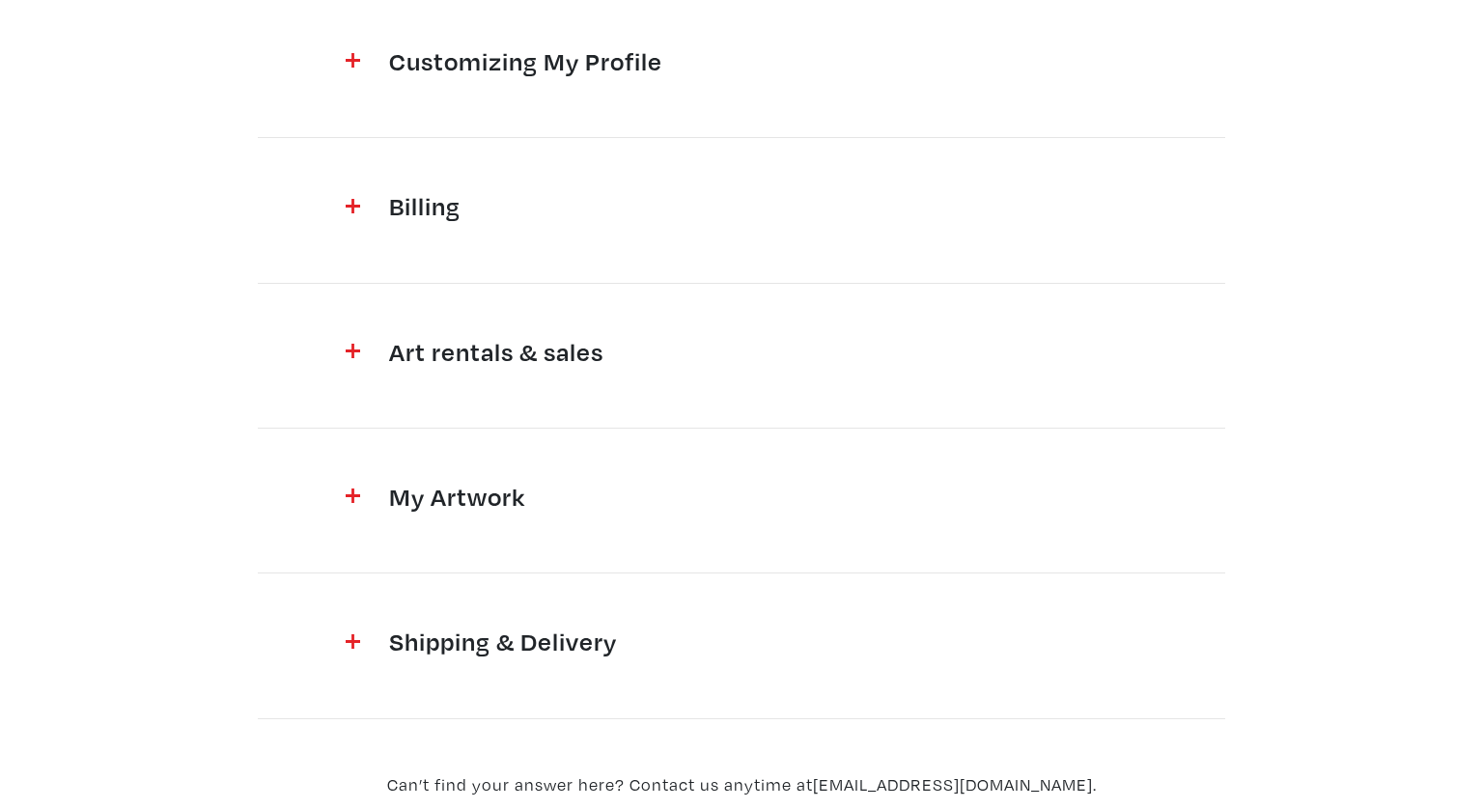
scroll to position [590, 0]
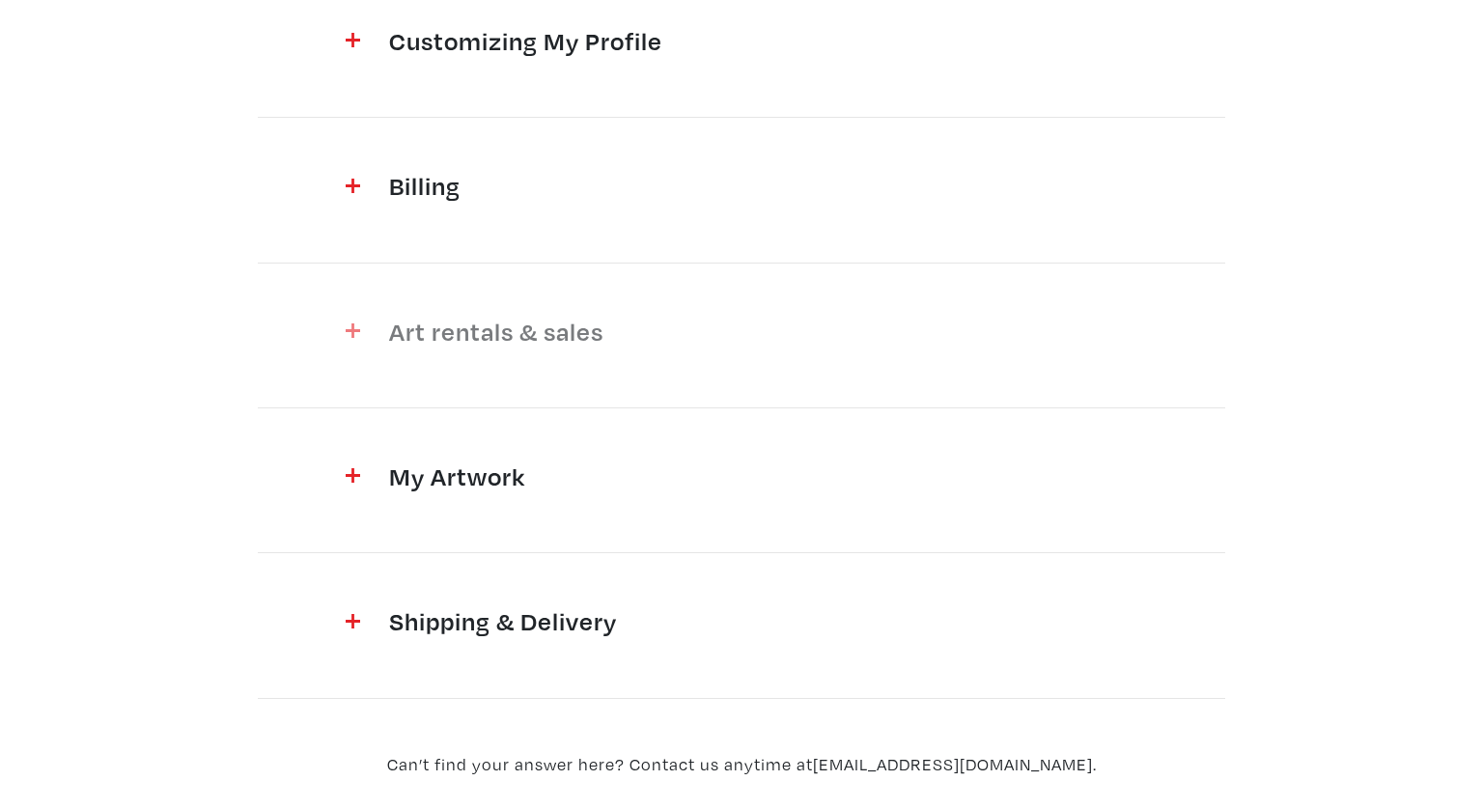
click at [962, 353] on div "Art rentals & sales" at bounding box center [741, 336] width 734 height 40
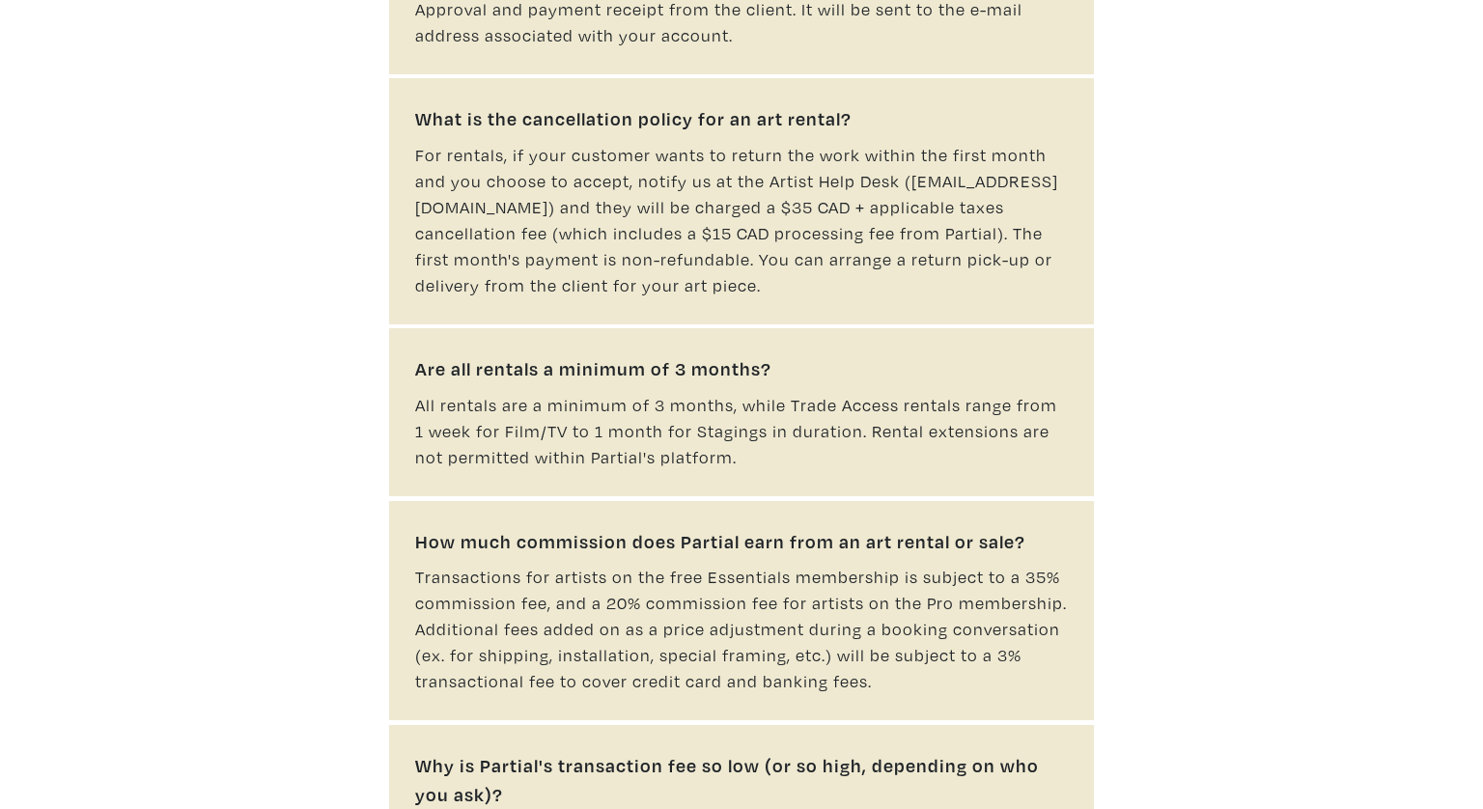
scroll to position [0, 0]
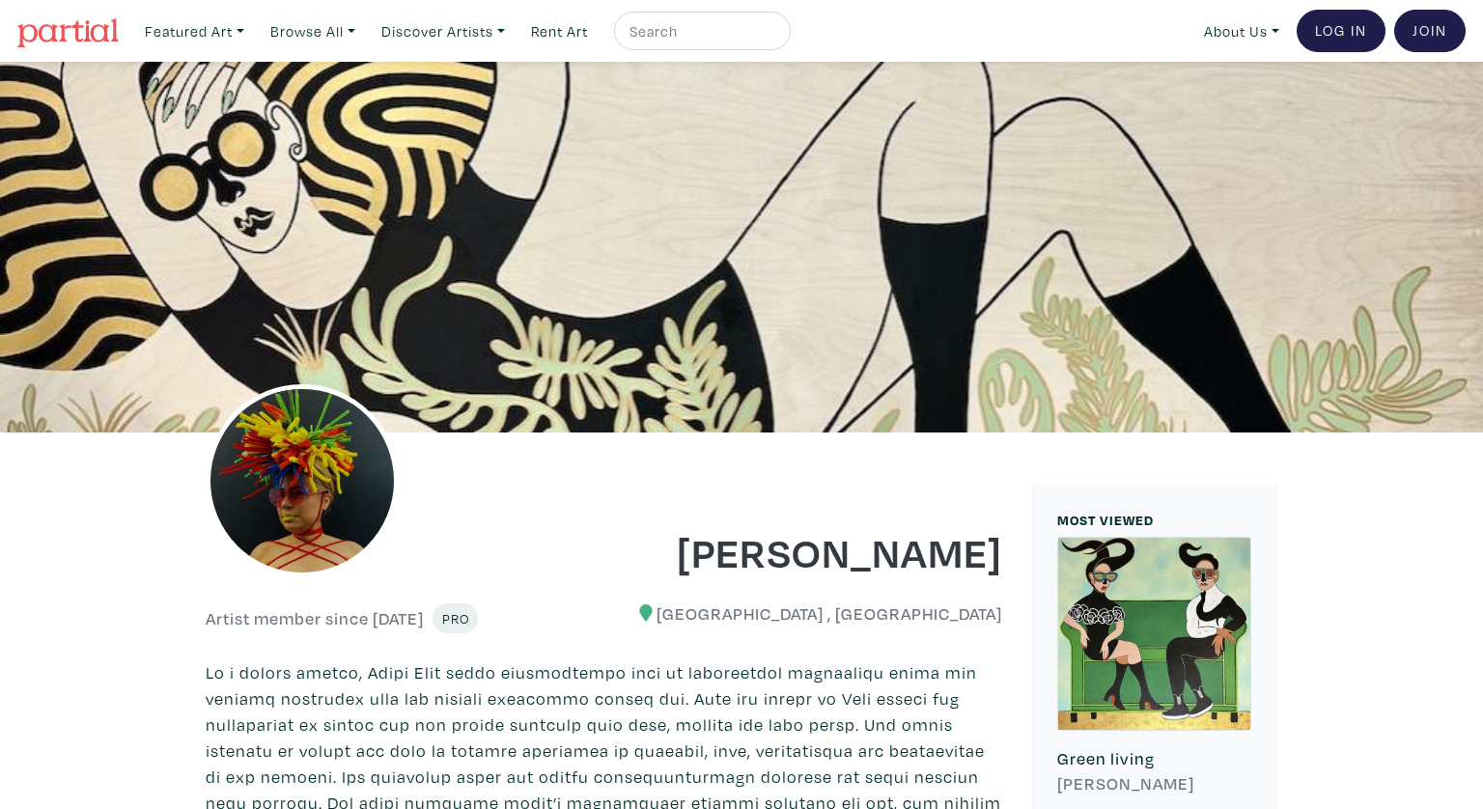
click at [544, 218] on div at bounding box center [741, 247] width 1483 height 371
click at [64, 35] on img at bounding box center [67, 32] width 101 height 29
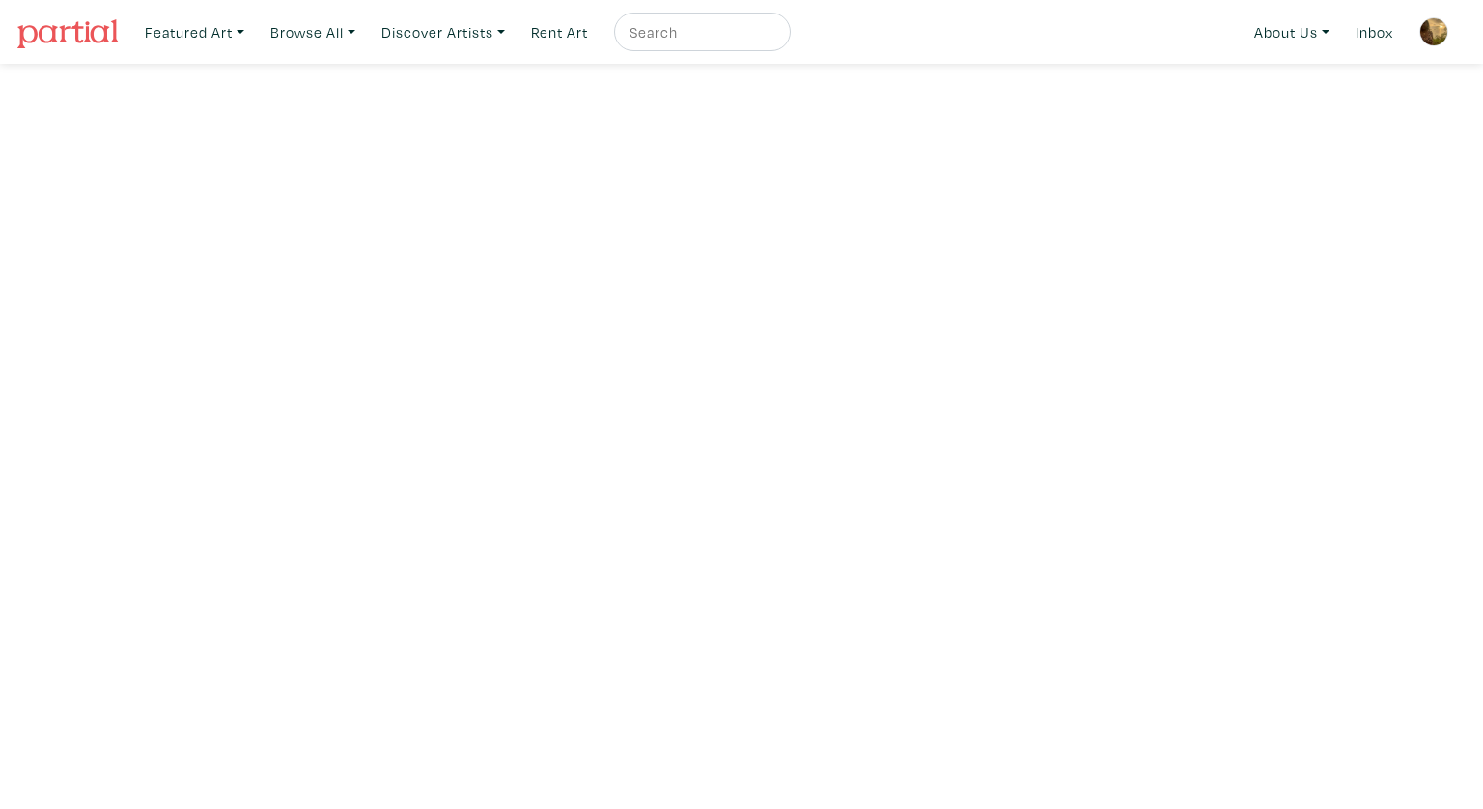
click at [1428, 38] on img at bounding box center [1433, 31] width 29 height 29
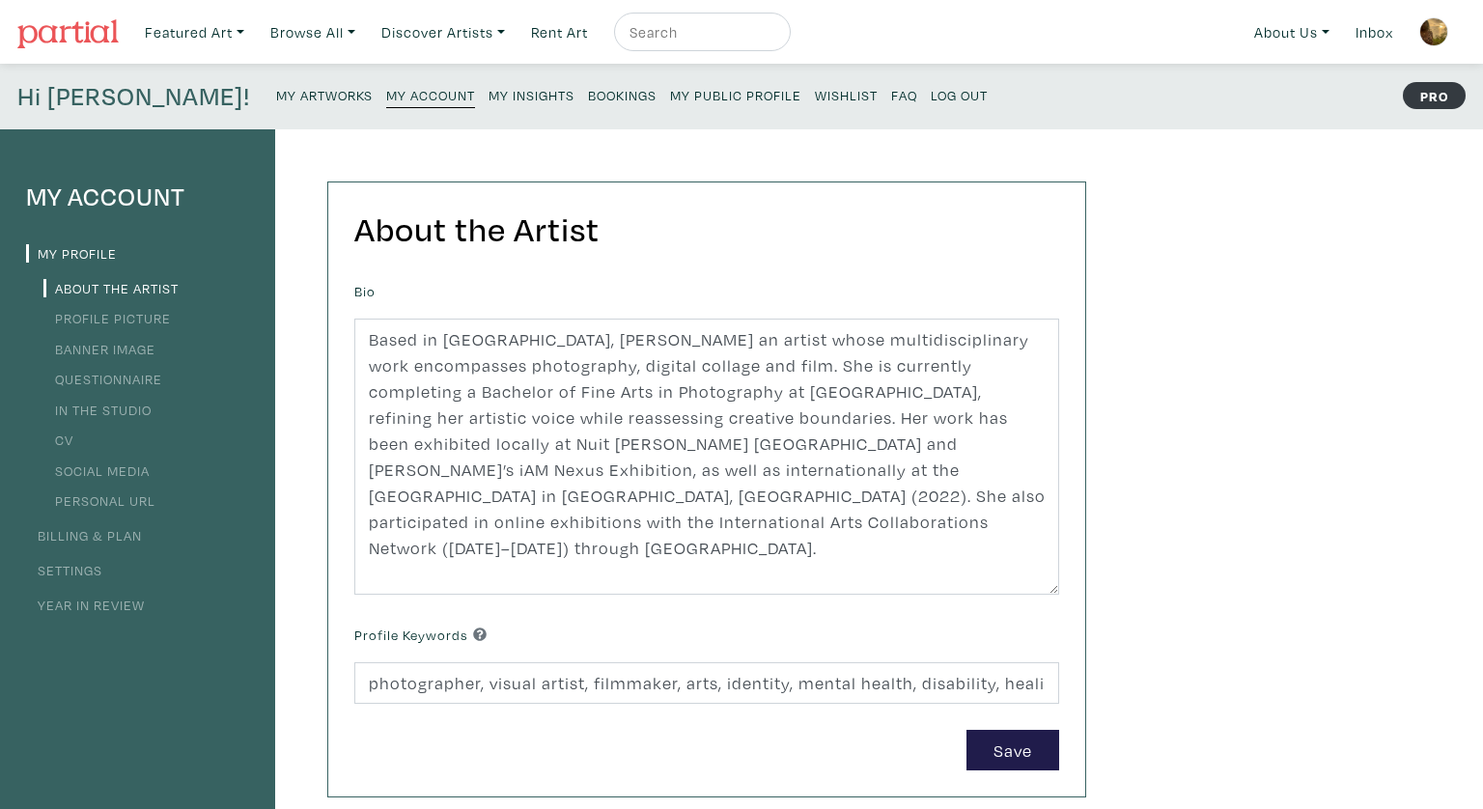
click at [670, 96] on small "My Public Profile" at bounding box center [735, 95] width 131 height 18
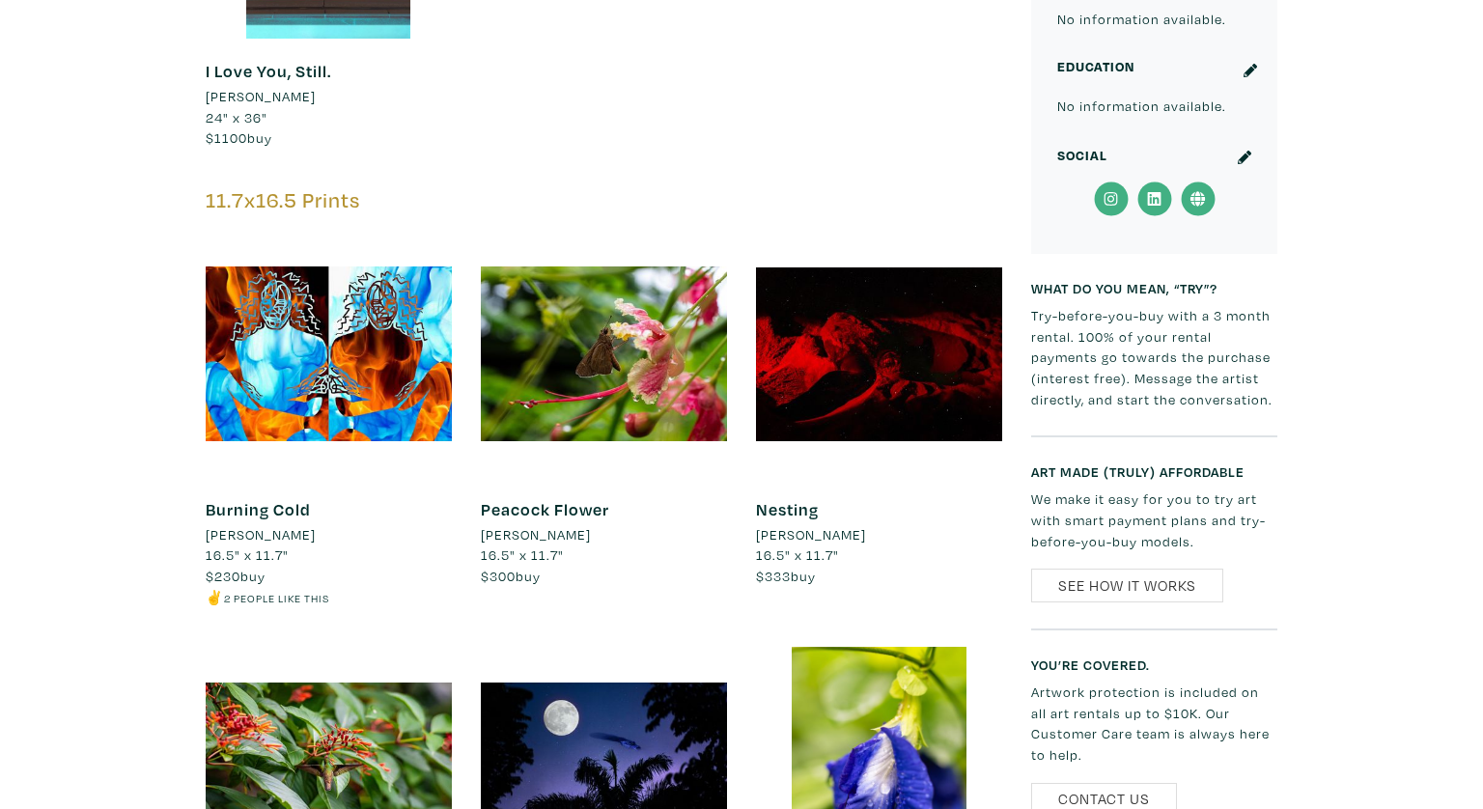
scroll to position [1264, 0]
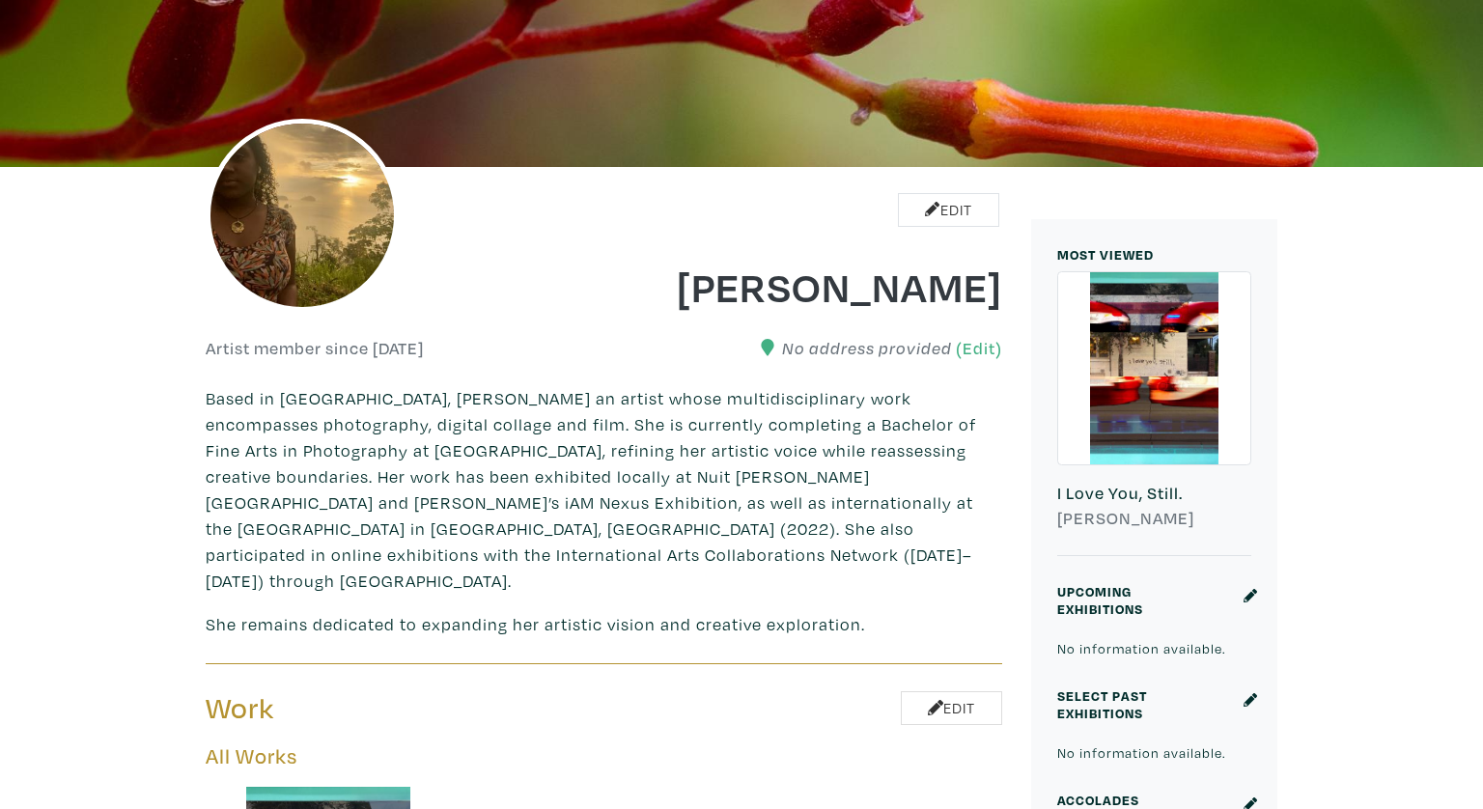
scroll to position [0, 0]
